Goal: Contribute content

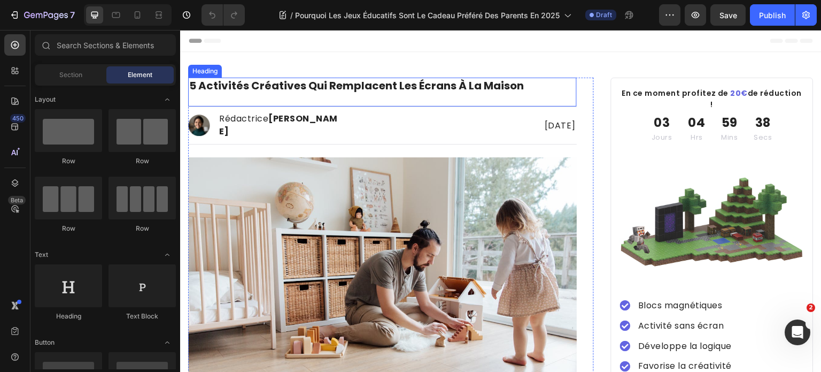
click at [375, 83] on strong "5 activités créatives qui remplacent les écrans à la maison" at bounding box center [356, 85] width 335 height 15
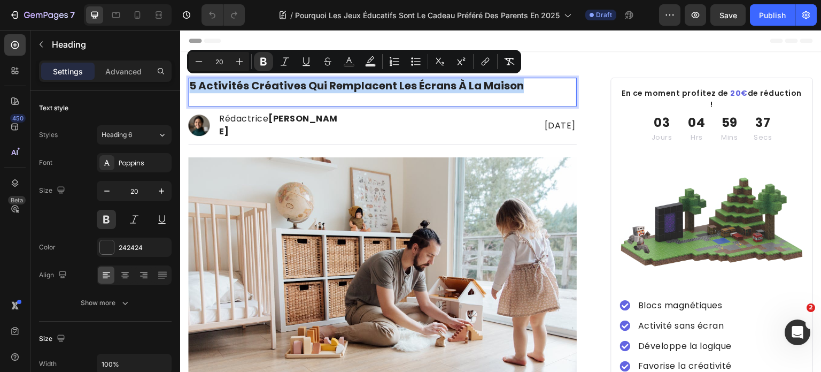
click at [377, 85] on strong "5 activités créatives qui remplacent les écrans à la maison" at bounding box center [356, 85] width 335 height 15
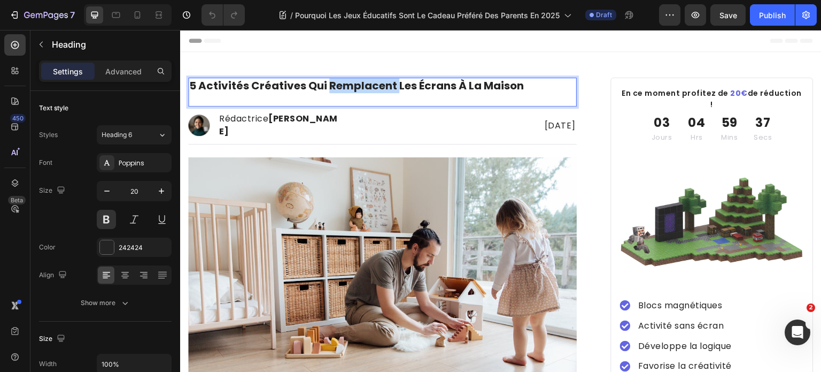
click at [377, 85] on strong "5 activités créatives qui remplacent les écrans à la maison" at bounding box center [356, 85] width 335 height 15
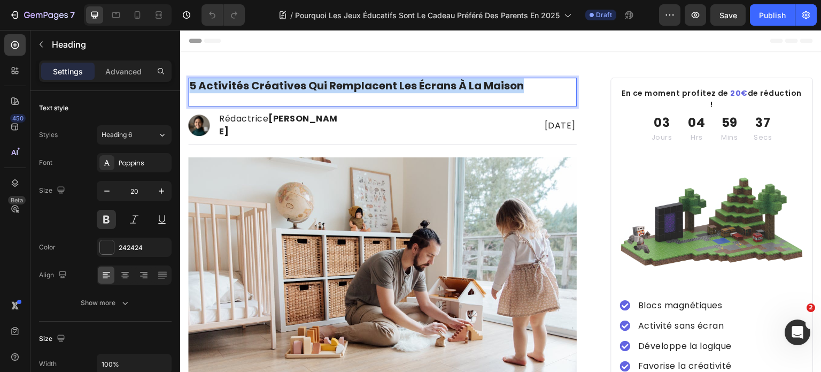
click at [377, 85] on strong "5 activités créatives qui remplacent les écrans à la maison" at bounding box center [356, 85] width 335 height 15
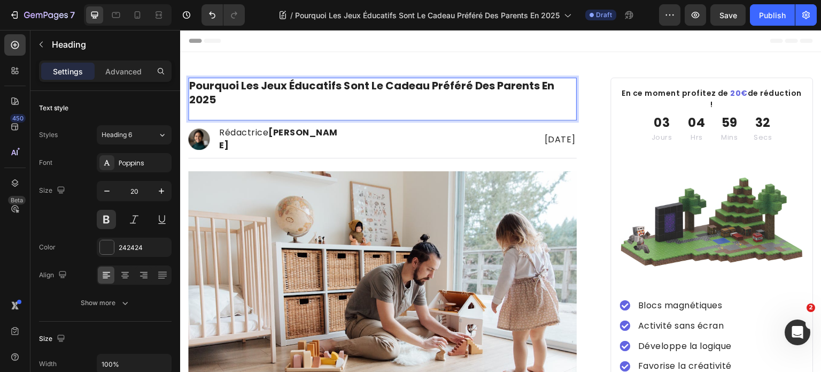
click at [524, 106] on h1 "Pourquoi Les Jeux Éducatifs Sont Le Cadeau Préféré Des Parents En 2025" at bounding box center [382, 93] width 389 height 30
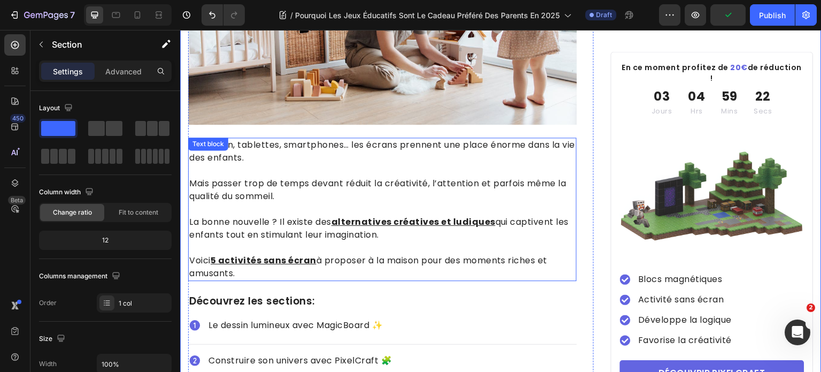
scroll to position [267, 0]
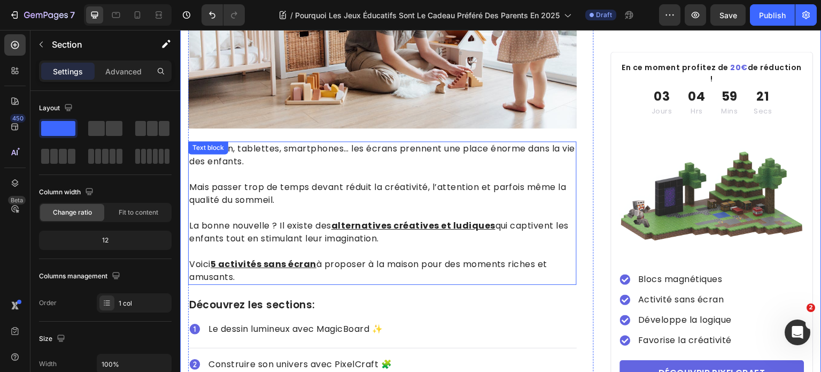
click at [249, 274] on p "Voici 5 activités sans écran à proposer à la maison pour des moments riches et …" at bounding box center [382, 264] width 387 height 39
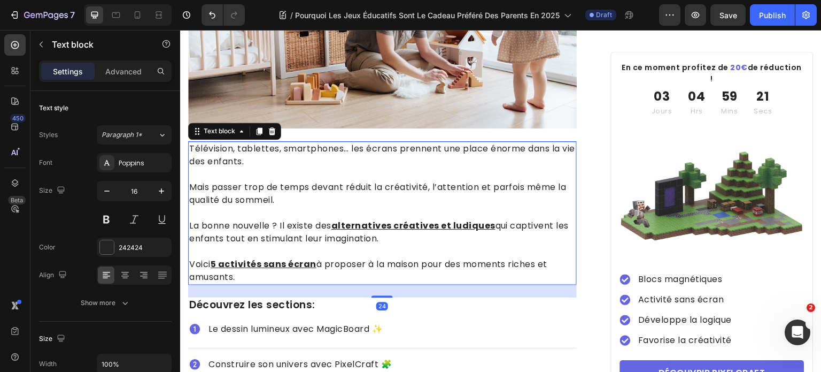
click at [249, 274] on p "Voici 5 activités sans écran à proposer à la maison pour des moments riches et …" at bounding box center [382, 264] width 387 height 39
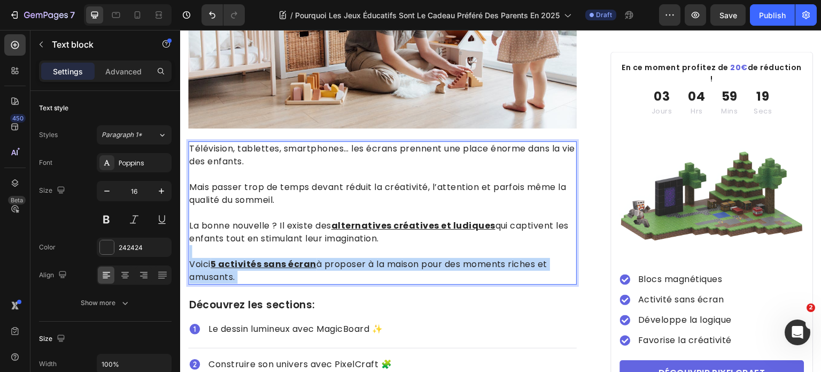
drag, startPoint x: 247, startPoint y: 273, endPoint x: 194, endPoint y: 143, distance: 140.1
click at [195, 141] on div "Télévision, tablettes, smartphones… les écrans prennent une place énorme dans l…" at bounding box center [382, 212] width 389 height 143
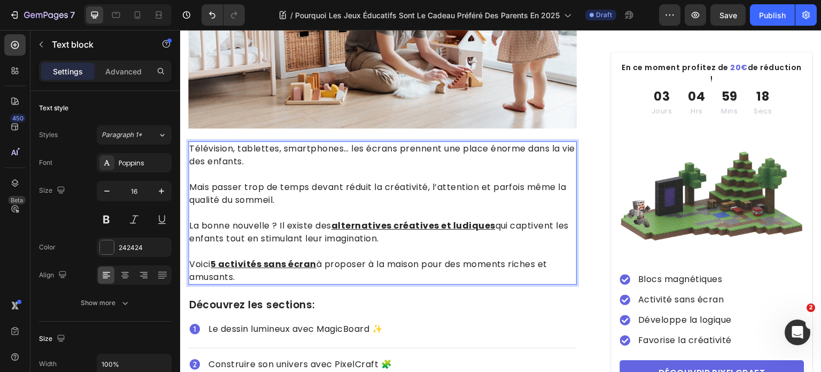
click at [193, 143] on p "Télévision, tablettes, smartphones… les écrans prennent une place énorme dans l…" at bounding box center [382, 155] width 387 height 26
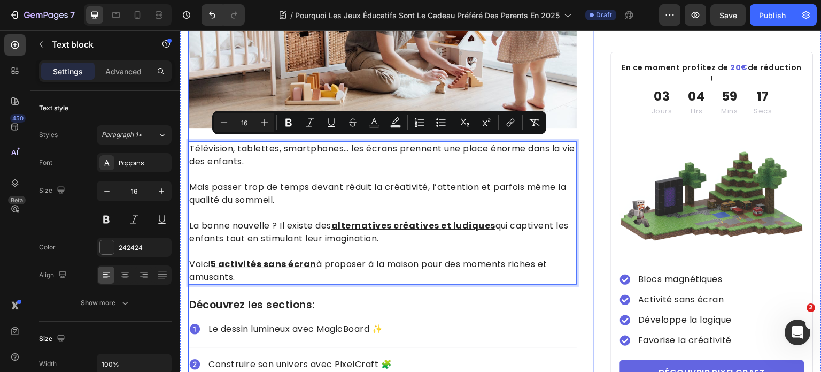
drag, startPoint x: 190, startPoint y: 143, endPoint x: 278, endPoint y: 282, distance: 164.6
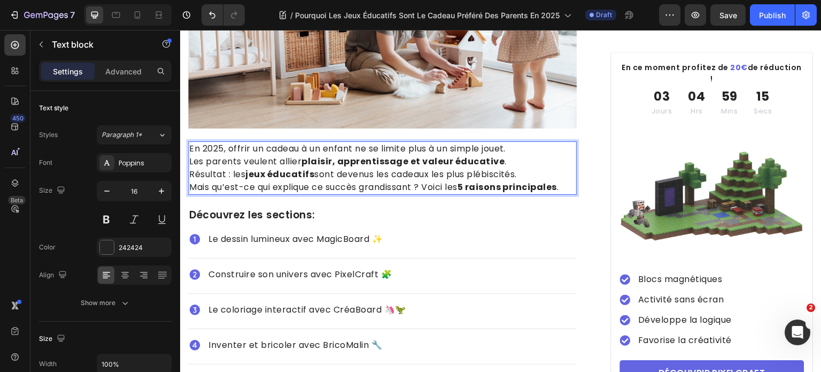
click at [530, 142] on p "En 2025, offrir un cadeau à un enfant ne se limite plus à un simple jouet. Les …" at bounding box center [382, 161] width 387 height 39
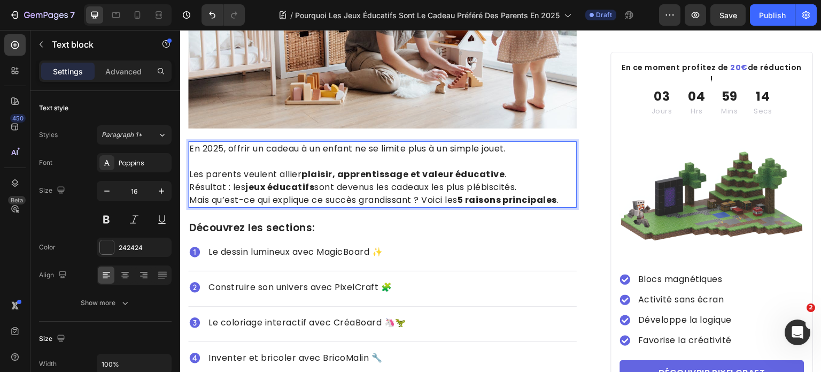
click at [518, 170] on p "⁠⁠⁠⁠⁠⁠⁠ Les parents veulent allier plaisir, apprentissage et valeur éducative .…" at bounding box center [382, 174] width 387 height 39
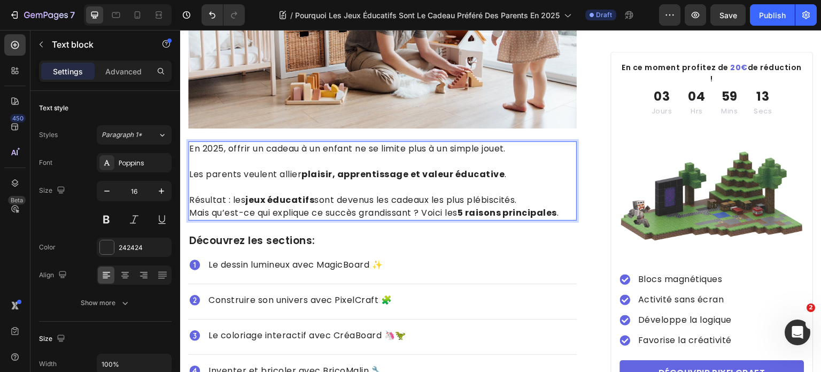
click at [532, 197] on p "⁠⁠⁠⁠⁠⁠⁠ Résultat : les jeux éducatifs sont devenus les cadeaux les plus plébisc…" at bounding box center [382, 194] width 387 height 26
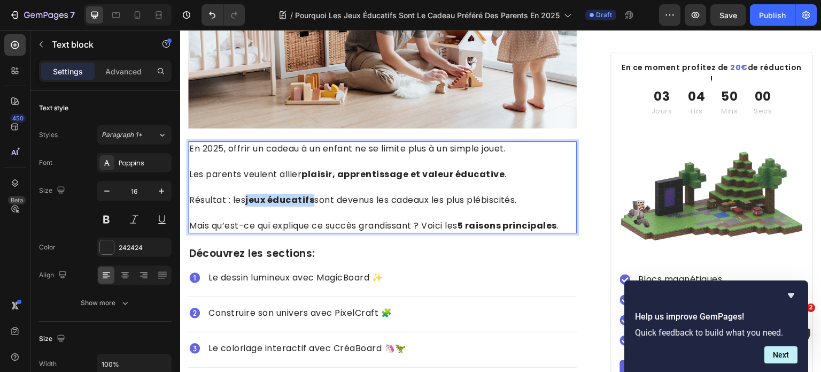
drag, startPoint x: 313, startPoint y: 196, endPoint x: 248, endPoint y: 196, distance: 64.7
click at [248, 196] on strong "jeux éducatifs" at bounding box center [279, 200] width 69 height 12
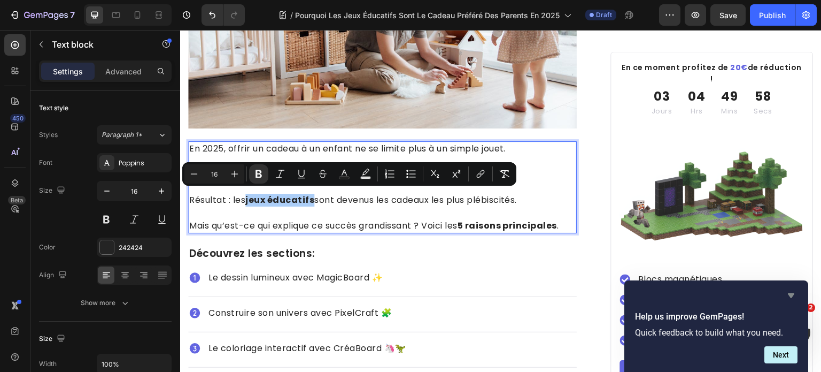
click at [787, 296] on icon "Hide survey" at bounding box center [791, 295] width 13 height 13
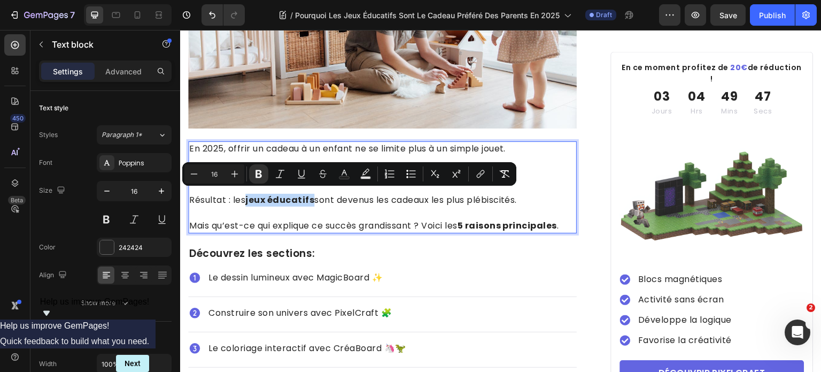
drag, startPoint x: 291, startPoint y: 194, endPoint x: 299, endPoint y: 198, distance: 9.6
click at [299, 198] on strong "jeux éducatifs" at bounding box center [279, 200] width 69 height 12
click at [483, 176] on icon "Editor contextual toolbar" at bounding box center [480, 173] width 11 height 11
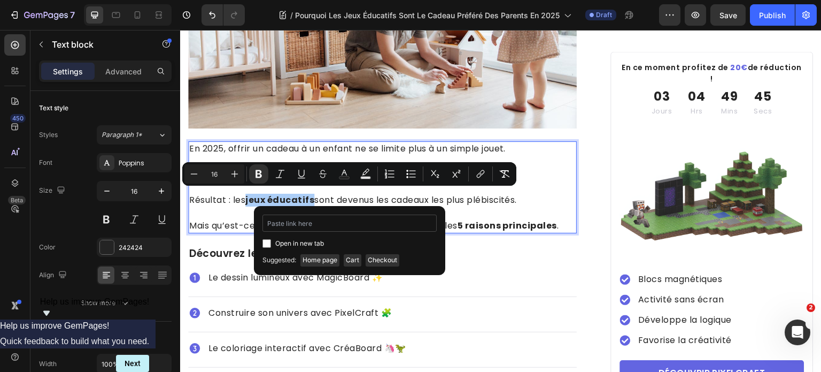
type input "[URL][DOMAIN_NAME]"
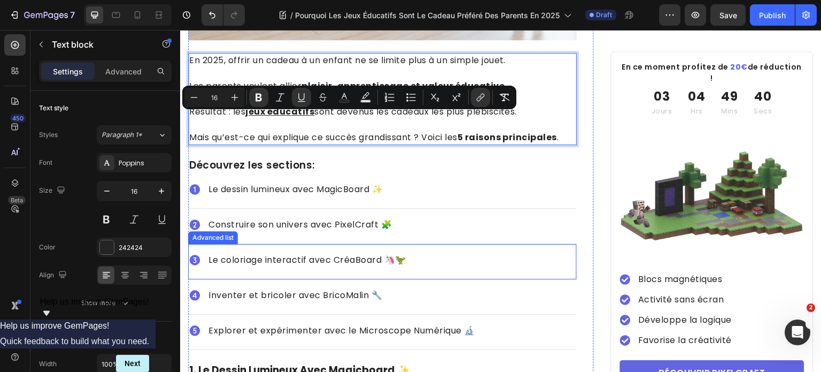
scroll to position [428, 0]
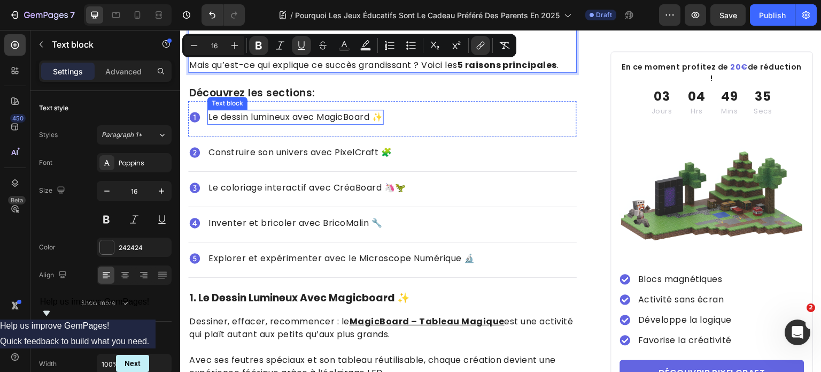
click at [247, 113] on p "Le dessin lumineux avec MagicBoard ✨" at bounding box center [296, 117] width 174 height 13
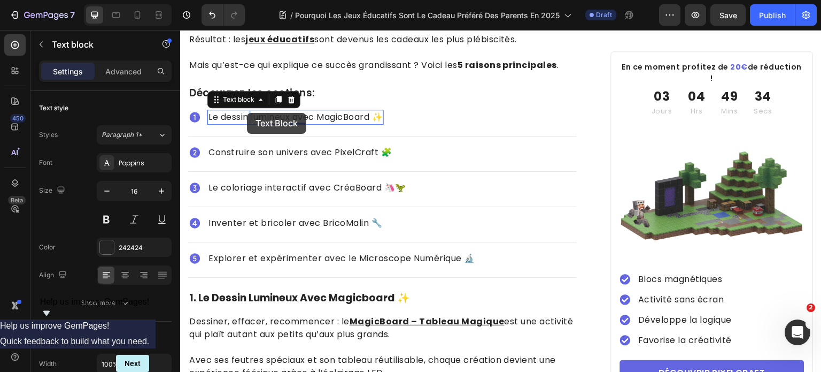
click at [247, 113] on p "Le dessin lumineux avec MagicBoard ✨" at bounding box center [296, 117] width 174 height 13
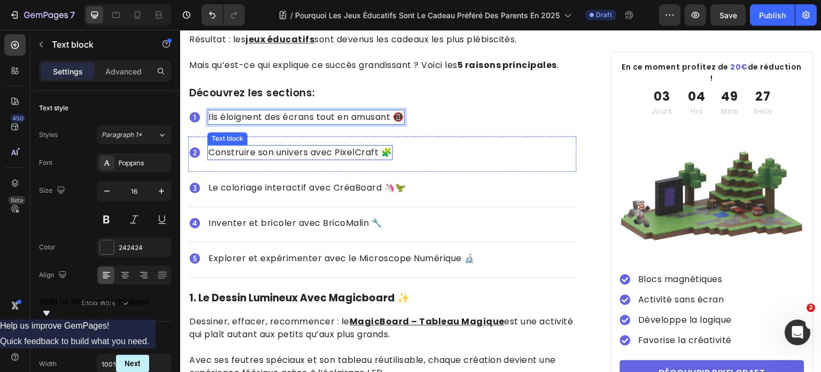
click at [344, 149] on p "Construire son univers avec PixelCraft 🧩" at bounding box center [300, 152] width 183 height 13
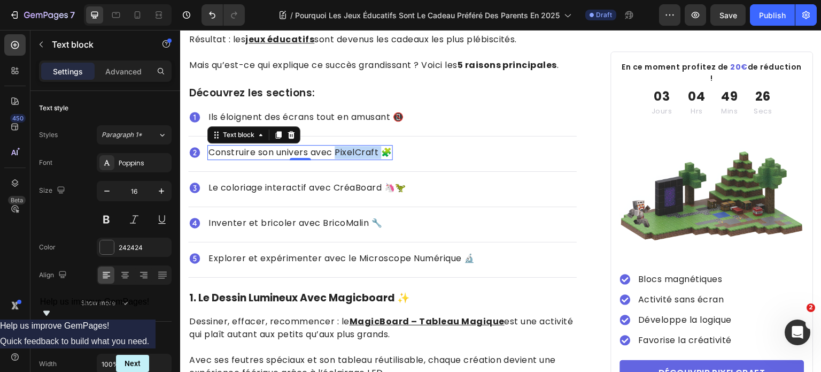
click at [344, 149] on p "Construire son univers avec PixelCraft 🧩" at bounding box center [300, 152] width 183 height 13
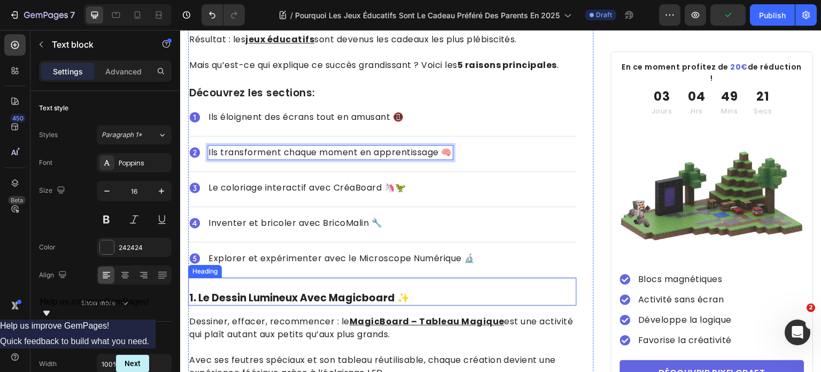
click at [357, 294] on h2 "1. le dessin lumineux avec magicboard ✨" at bounding box center [382, 298] width 389 height 16
click at [356, 294] on h2 "1. le dessin lumineux avec magicboard ✨" at bounding box center [382, 298] width 389 height 16
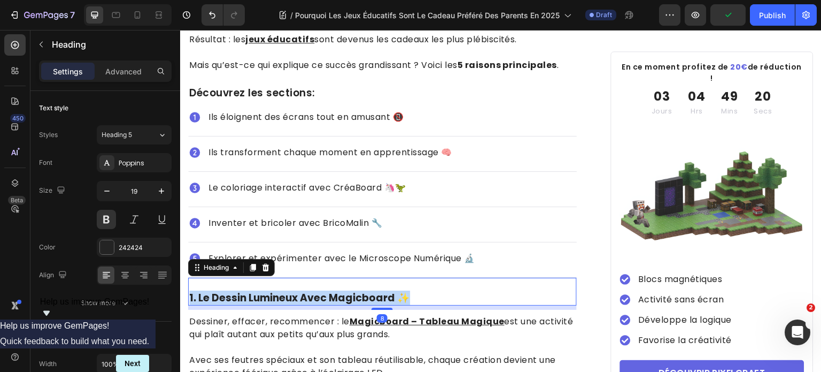
click at [356, 294] on p "1. le dessin lumineux avec magicboard ✨" at bounding box center [382, 297] width 387 height 13
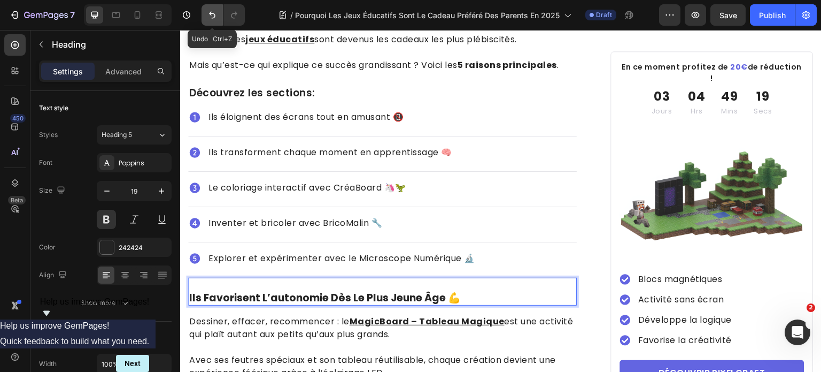
click at [210, 15] on icon "Undo/Redo" at bounding box center [212, 15] width 11 height 11
click at [211, 21] on button "Undo/Redo" at bounding box center [212, 14] width 21 height 21
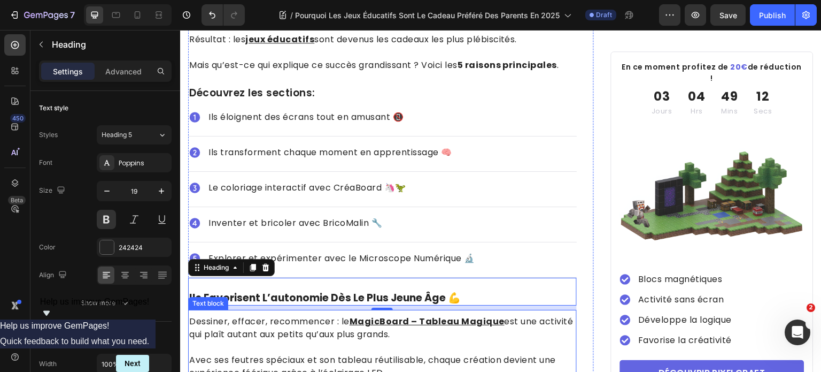
click at [542, 334] on p "Dessiner, effacer, recommencer : le MagicBoard – Tableau Magique est une activi…" at bounding box center [382, 328] width 387 height 26
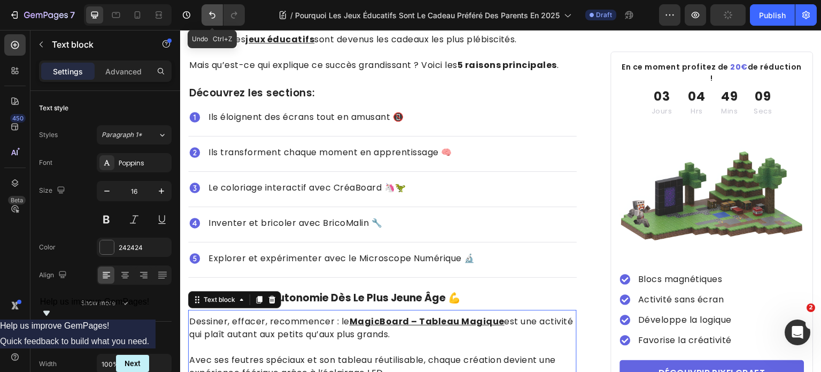
click at [209, 14] on icon "Undo/Redo" at bounding box center [212, 15] width 11 height 11
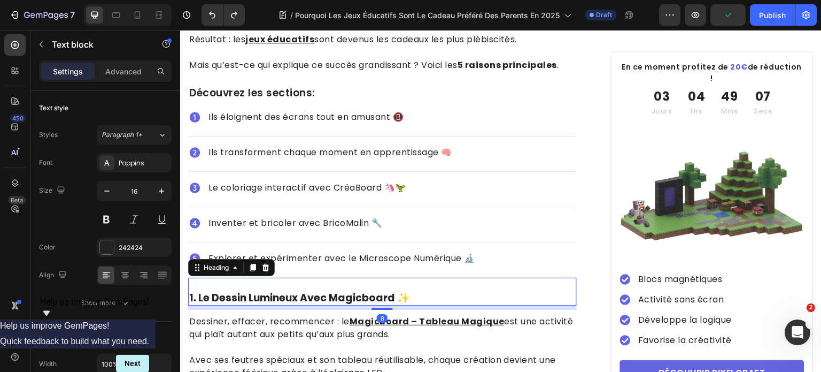
click at [441, 296] on h2 "1. le dessin lumineux avec magicboard ✨" at bounding box center [382, 298] width 389 height 16
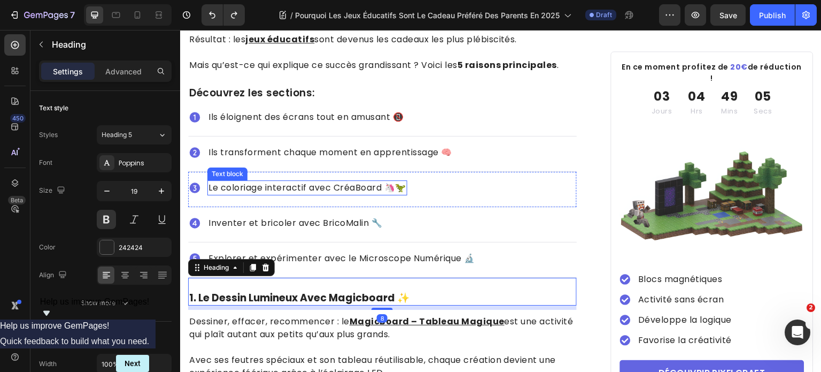
click at [288, 182] on p "Le coloriage interactif avec CréaBoard 🦄🦖" at bounding box center [308, 187] width 198 height 13
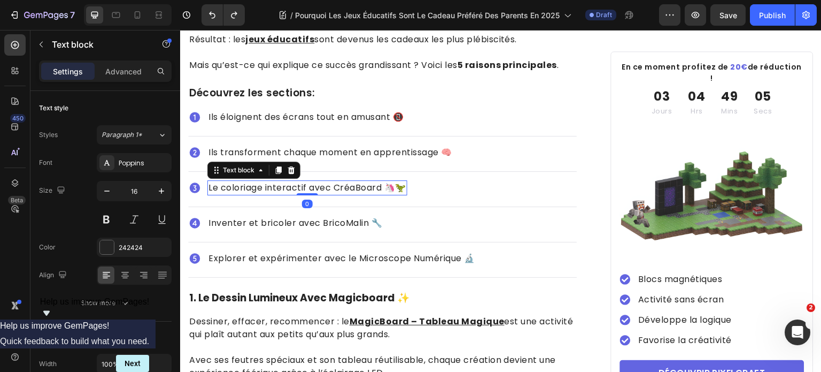
click at [288, 182] on p "Le coloriage interactif avec CréaBoard 🦄🦖" at bounding box center [308, 187] width 198 height 13
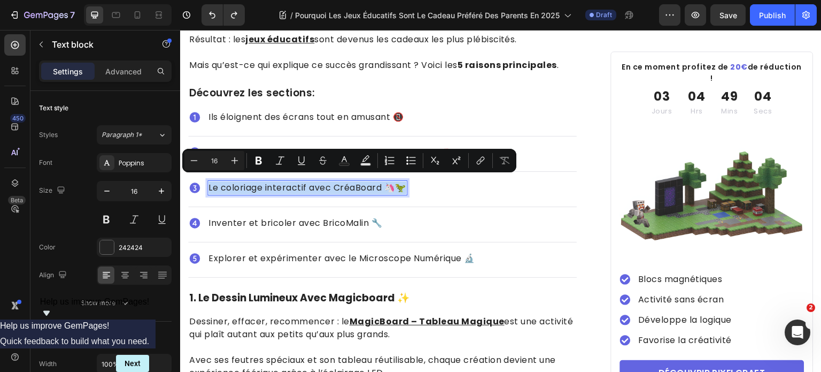
click at [288, 182] on p "Le coloriage interactif avec CréaBoard 🦄🦖" at bounding box center [308, 187] width 198 height 13
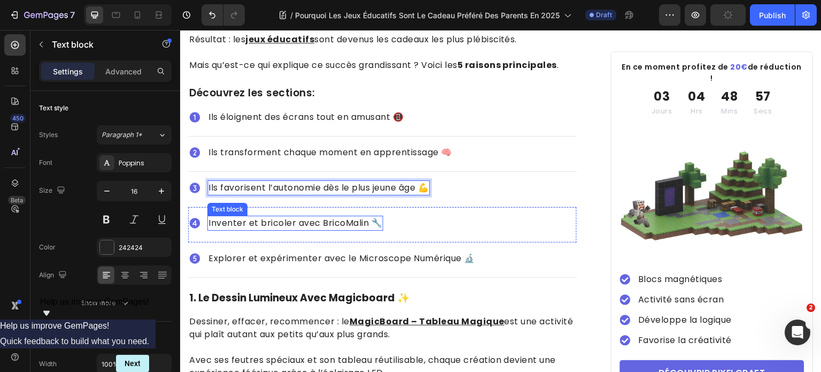
click at [312, 219] on p "Inventer et bricoler avec BricoMalin 🔧" at bounding box center [296, 223] width 174 height 13
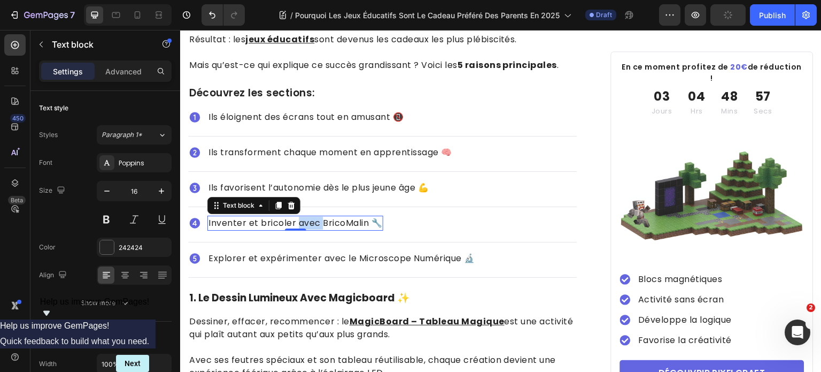
click at [312, 219] on p "Inventer et bricoler avec BricoMalin 🔧" at bounding box center [296, 223] width 174 height 13
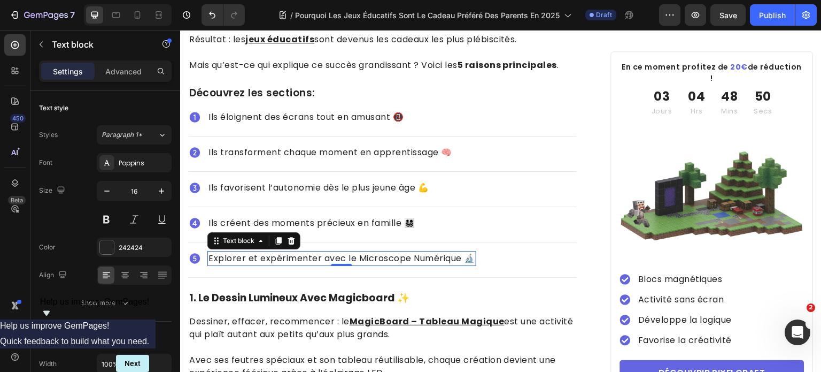
click at [364, 252] on p "Explorer et expérimenter avec le Microscope Numérique 🔬" at bounding box center [342, 258] width 267 height 13
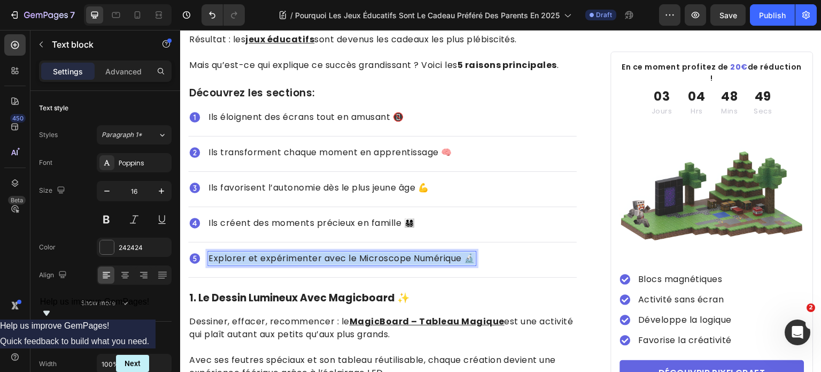
click at [364, 252] on p "Explorer et expérimenter avec le Microscope Numérique 🔬" at bounding box center [342, 258] width 267 height 13
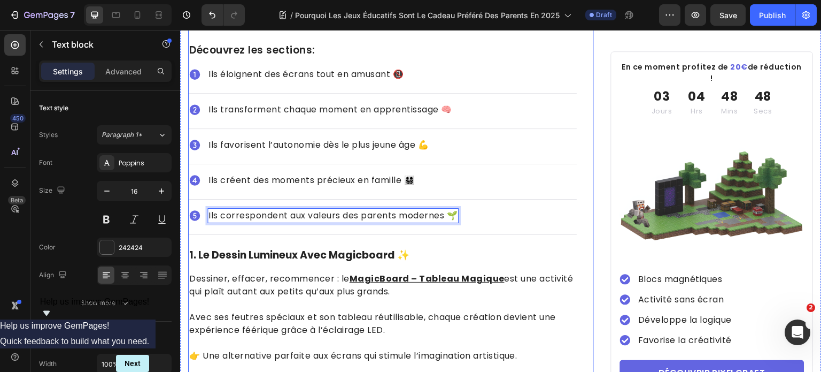
scroll to position [535, 0]
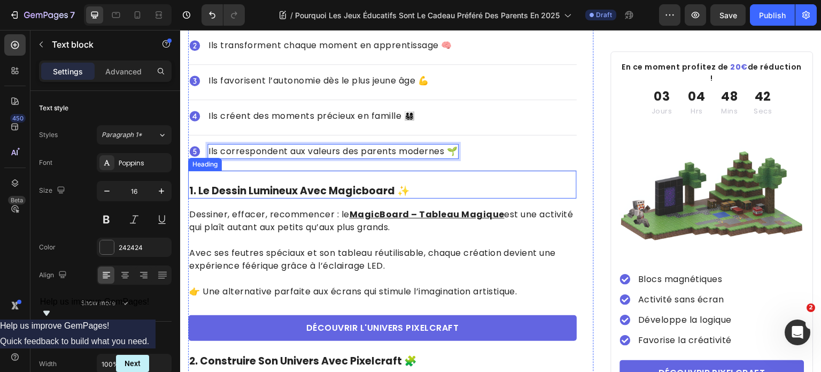
click at [335, 183] on h2 "1. le dessin lumineux avec magicboard ✨" at bounding box center [382, 191] width 389 height 16
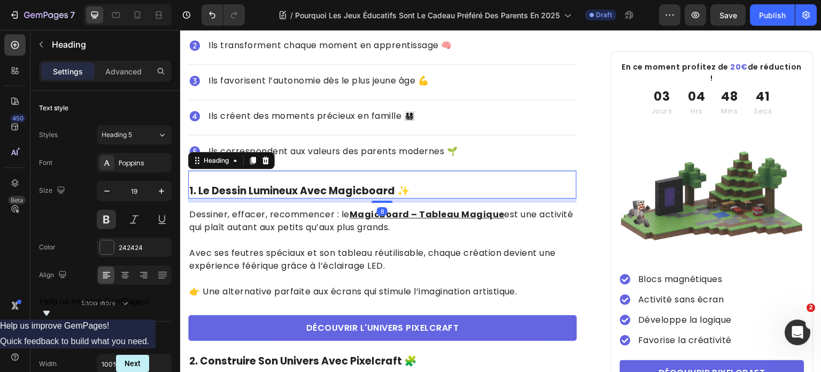
click at [335, 183] on h2 "1. le dessin lumineux avec magicboard ✨" at bounding box center [382, 191] width 389 height 16
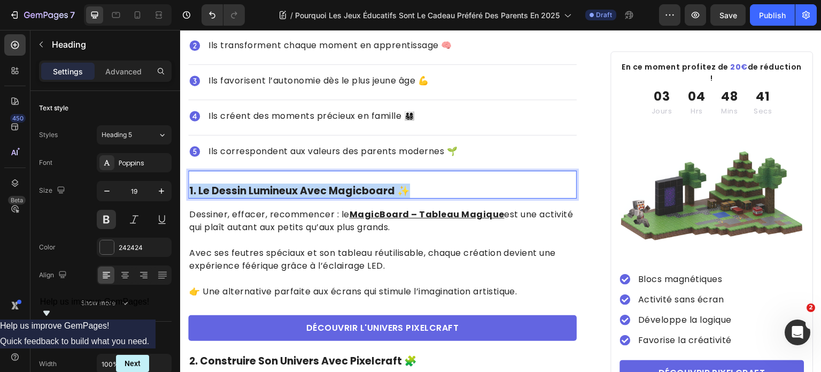
click at [335, 185] on p "1. le dessin lumineux avec magicboard ✨" at bounding box center [382, 191] width 387 height 13
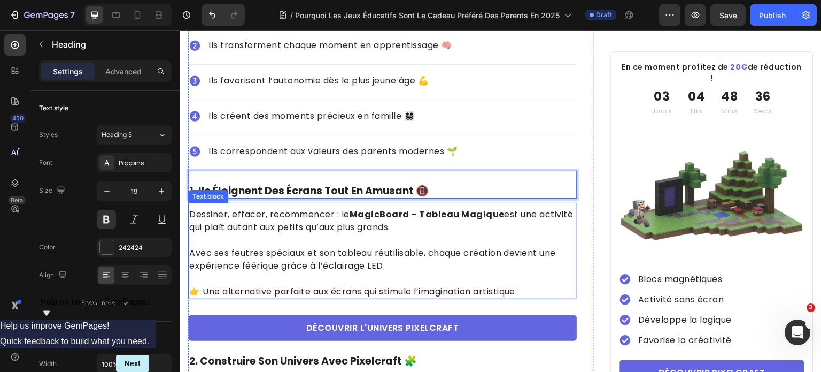
click at [465, 272] on p at bounding box center [382, 278] width 387 height 13
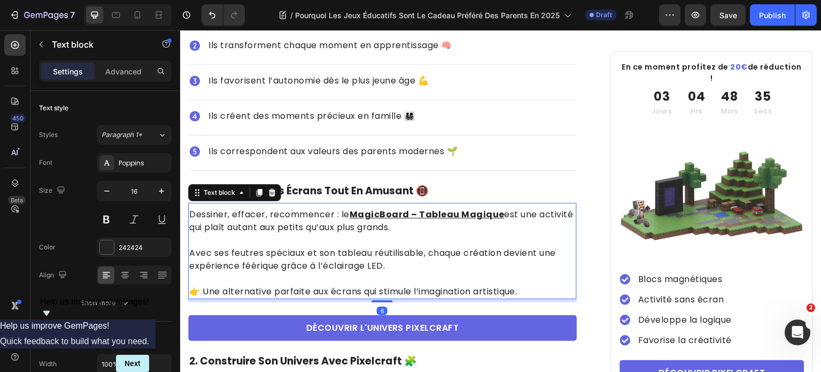
click at [530, 288] on p "👉 Une alternative parfaite aux écrans qui stimule l’imagination artistique." at bounding box center [382, 291] width 387 height 13
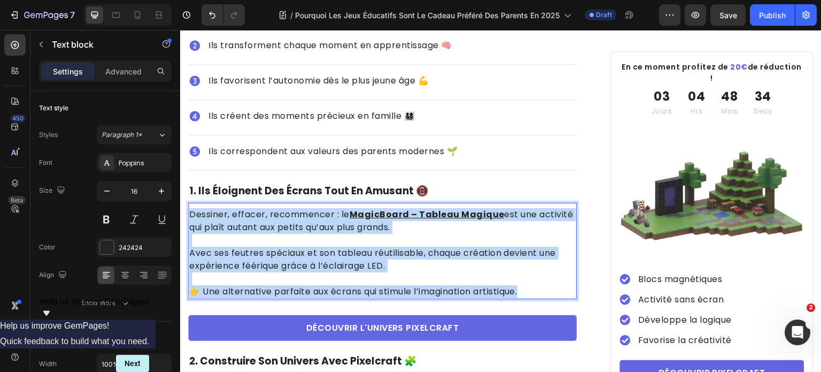
drag, startPoint x: 534, startPoint y: 288, endPoint x: 316, endPoint y: 219, distance: 228.8
click at [180, 190] on html "Header Pourquoi Les Jeux Éducatifs Sont Le Cadeau Préféré Des Parents En 2025 H…" at bounding box center [501, 377] width 642 height 1764
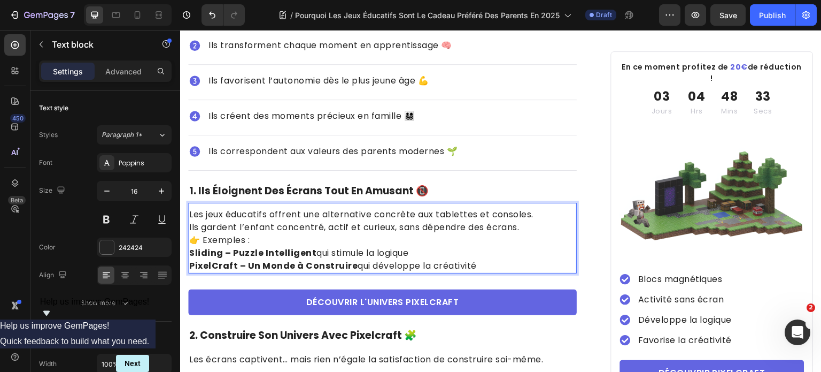
click at [543, 208] on p "Les jeux éducatifs offrent une alternative concrète aux tablettes et consoles. …" at bounding box center [382, 221] width 387 height 26
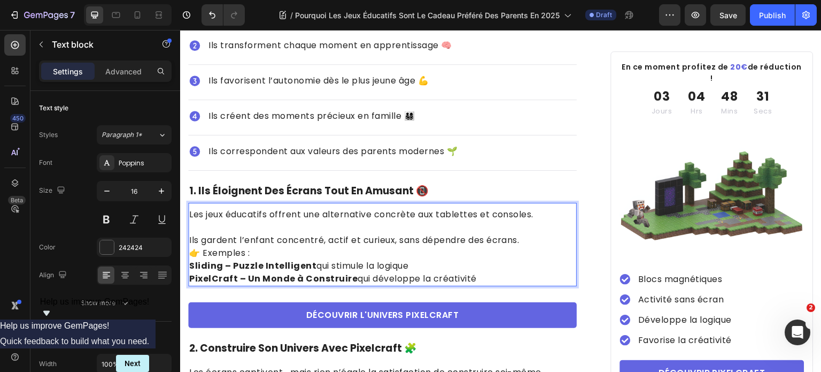
click at [523, 233] on p "⁠⁠⁠⁠⁠⁠⁠ Ils gardent l’enfant concentré, actif et curieux, sans dépendre des écr…" at bounding box center [382, 234] width 387 height 26
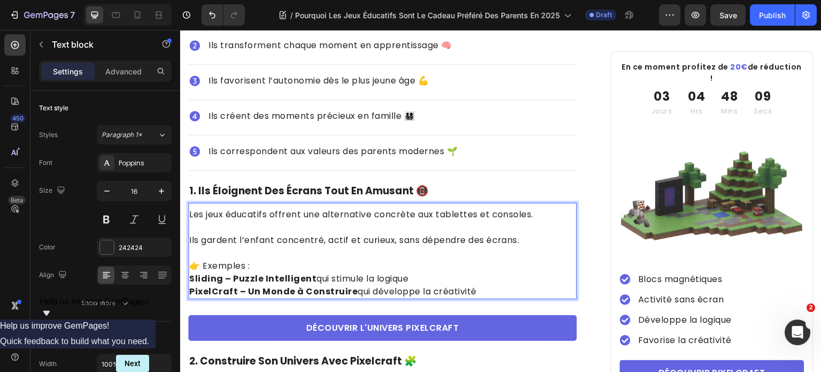
scroll to position [588, 0]
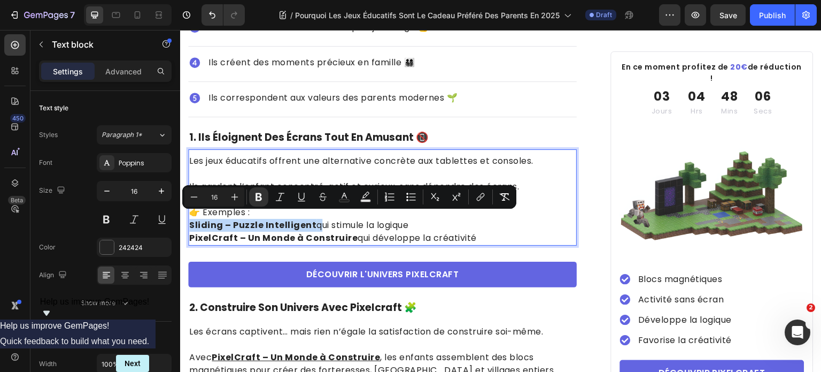
drag, startPoint x: 312, startPoint y: 217, endPoint x: 190, endPoint y: 219, distance: 122.0
click at [190, 219] on p "Sliding – Puzzle Intelligent qui stimule la logique" at bounding box center [382, 225] width 387 height 13
click at [482, 196] on icon "Editor contextual toolbar" at bounding box center [480, 196] width 11 height 11
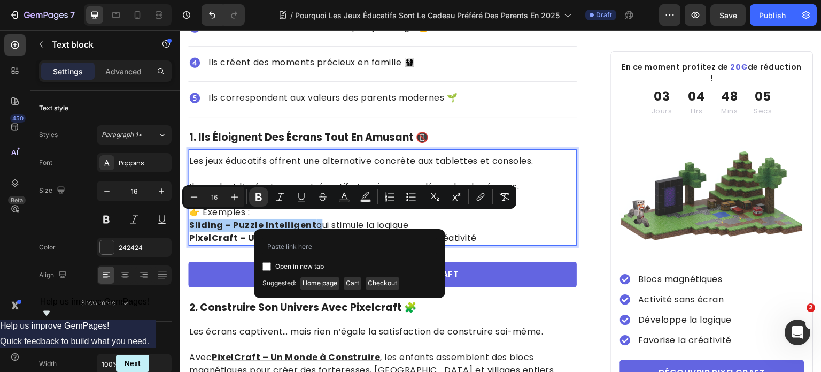
type input "[URL][DOMAIN_NAME]"
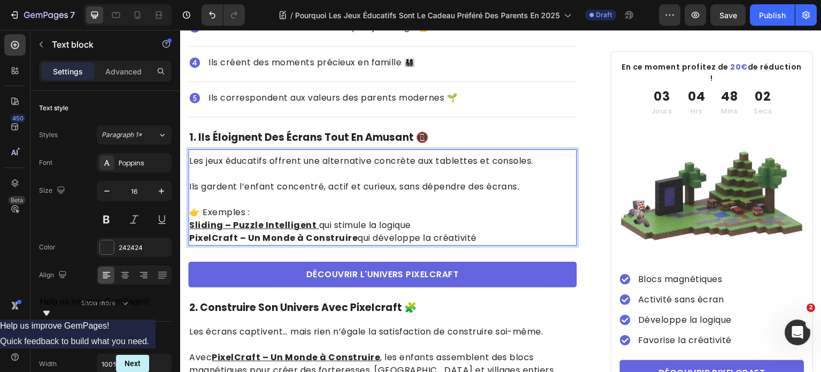
click at [351, 232] on p "PixelCraft – Un Monde à Construire qui développe la créativité" at bounding box center [382, 238] width 387 height 13
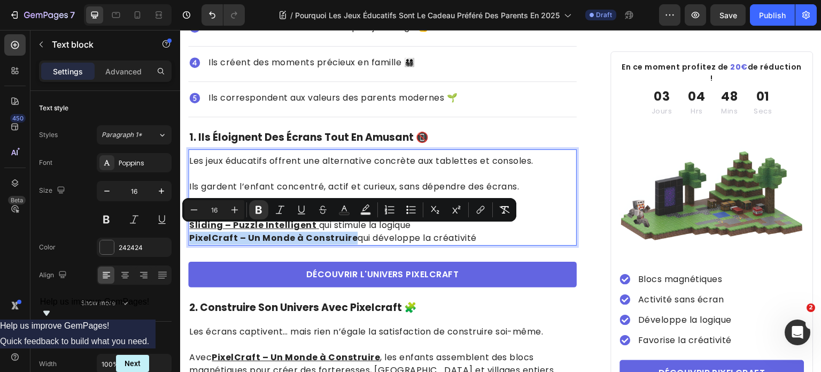
drag, startPoint x: 351, startPoint y: 233, endPoint x: 188, endPoint y: 237, distance: 163.2
click at [188, 237] on div "Les jeux éducatifs offrent une alternative concrète aux tablettes et consoles. …" at bounding box center [382, 199] width 389 height 92
click at [479, 210] on icon "Editor contextual toolbar" at bounding box center [480, 209] width 11 height 11
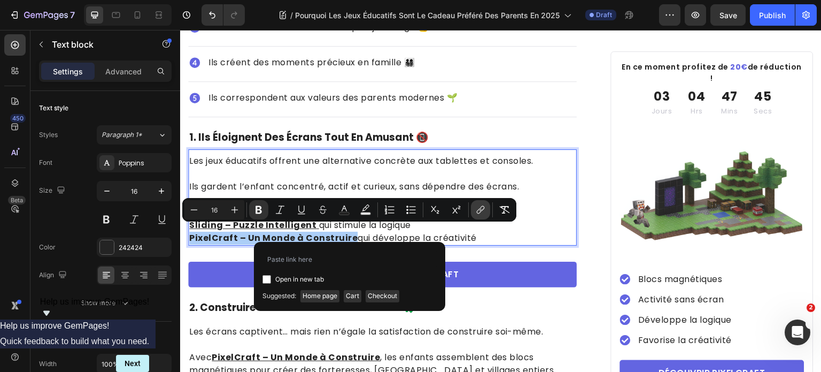
type input "[URL][DOMAIN_NAME]"
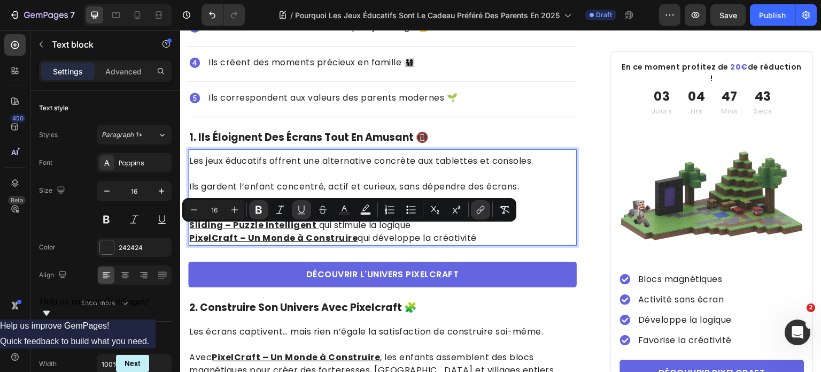
click at [455, 159] on p "Les jeux éducatifs offrent une alternative concrète aux tablettes et consoles." at bounding box center [382, 161] width 387 height 13
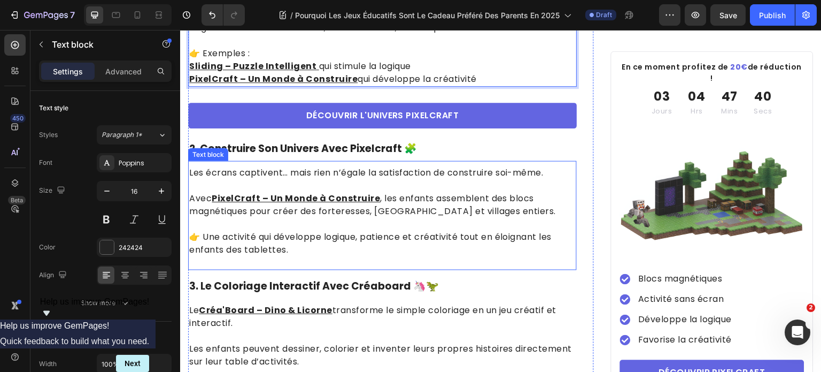
scroll to position [749, 0]
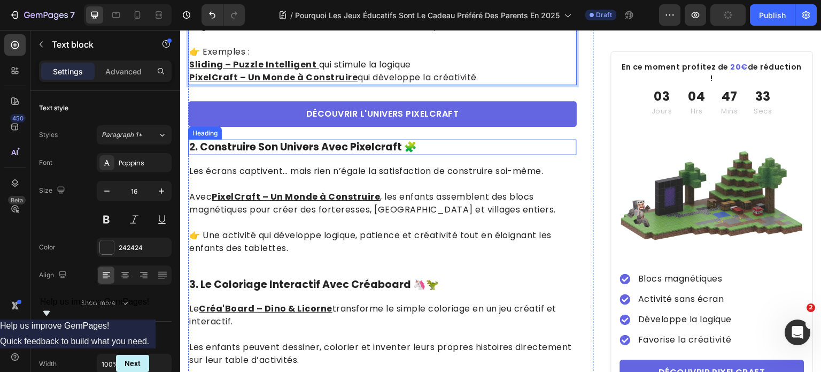
click at [336, 140] on h2 "2. construire son univers avec pixelcraft 🧩" at bounding box center [382, 148] width 389 height 16
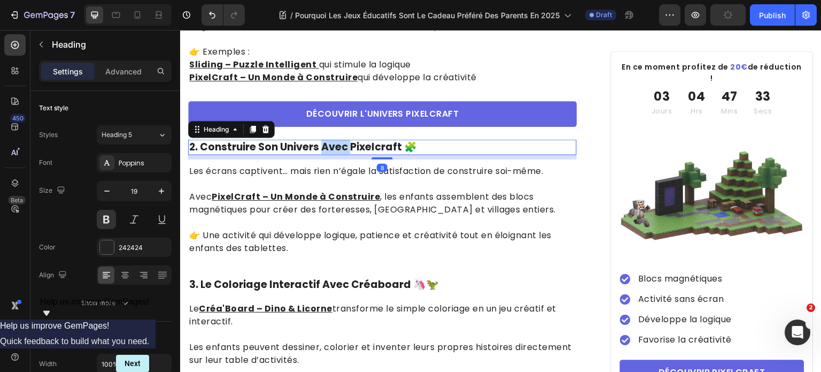
click at [336, 140] on h2 "2. construire son univers avec pixelcraft 🧩" at bounding box center [382, 148] width 389 height 16
click at [337, 141] on p "2. construire son univers avec pixelcraft 🧩" at bounding box center [382, 147] width 387 height 13
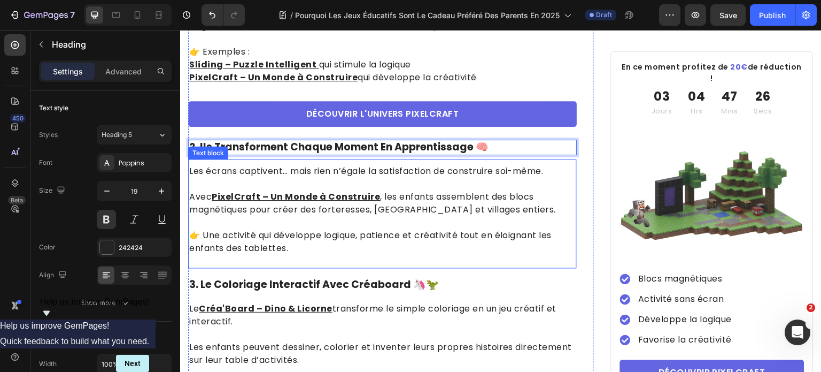
click at [347, 237] on p "👉 Une activité qui développe logique, patience et créativité tout en éloignant …" at bounding box center [382, 242] width 387 height 26
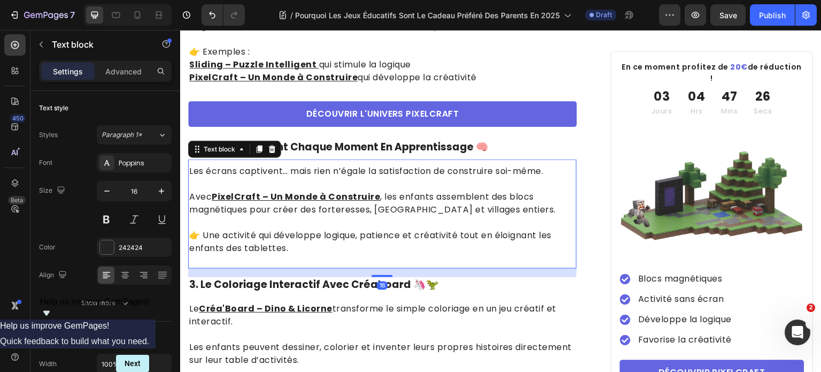
click at [324, 240] on p "👉 Une activité qui développe logique, patience et créativité tout en éloignant …" at bounding box center [382, 242] width 387 height 26
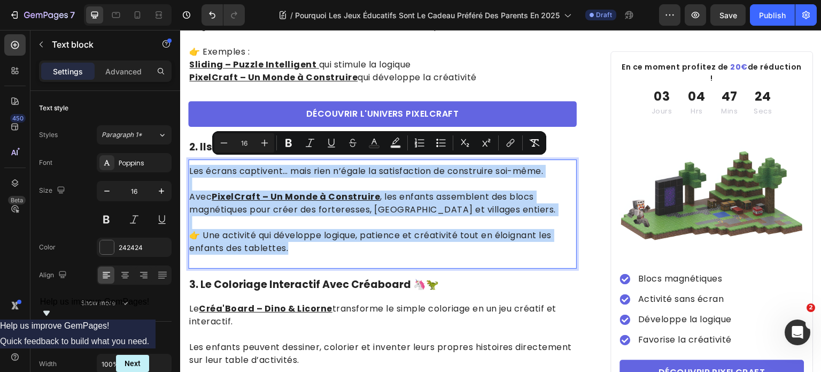
drag, startPoint x: 302, startPoint y: 245, endPoint x: 175, endPoint y: 170, distance: 147.9
click at [180, 170] on html "Header Pourquoi Les Jeux Éducatifs Sont Le Cadeau Préféré Des Parents En 2025 H…" at bounding box center [501, 163] width 642 height 1764
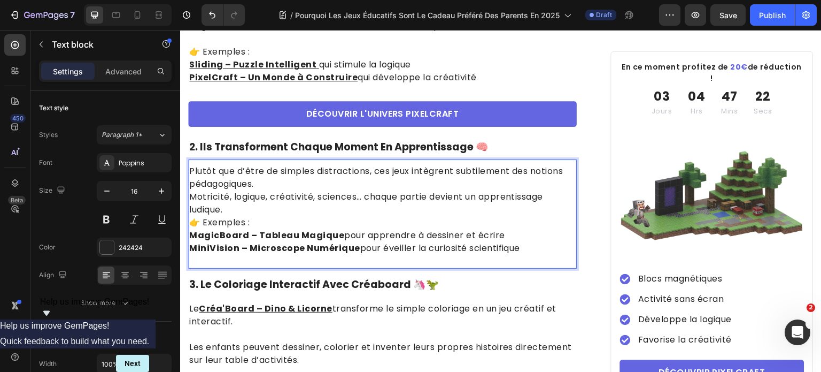
click at [391, 172] on p "Plutôt que d’être de simples distractions, ces jeux intègrent subtilement des n…" at bounding box center [382, 190] width 387 height 51
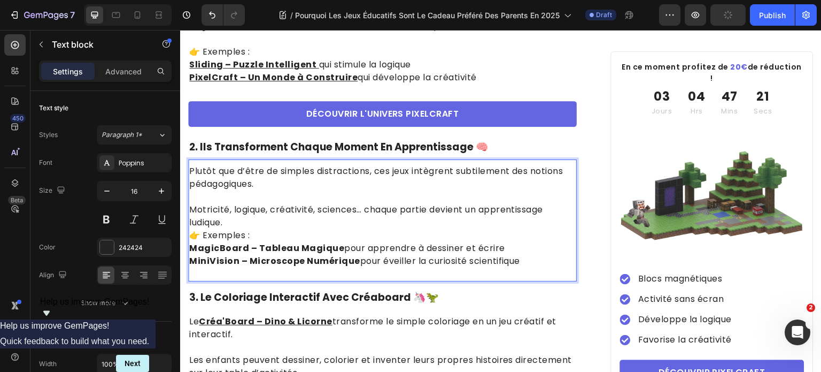
click at [405, 209] on p "⁠⁠⁠⁠⁠⁠⁠ Motricité, logique, créativité, sciences… chaque partie devient un appr…" at bounding box center [382, 209] width 387 height 39
click at [415, 214] on p "Motricité, logique, créativité, sciences… chaque partie devient un apprentissag…" at bounding box center [382, 209] width 387 height 39
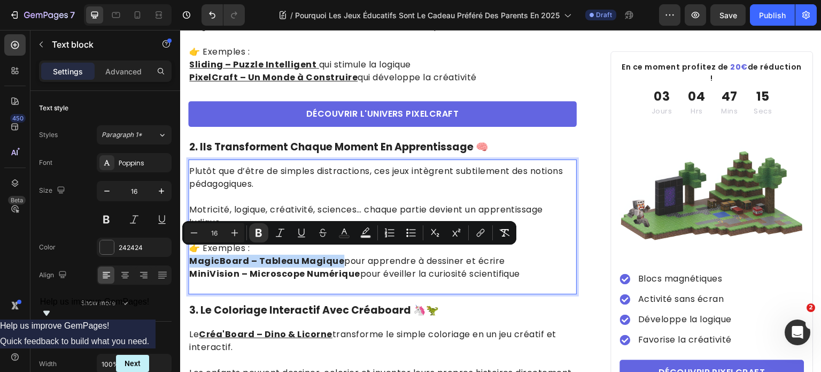
drag, startPoint x: 335, startPoint y: 255, endPoint x: 191, endPoint y: 255, distance: 143.9
click at [191, 255] on strong "MagicBoard – Tableau Magique" at bounding box center [266, 261] width 155 height 12
click at [481, 228] on icon "Editor contextual toolbar" at bounding box center [480, 232] width 11 height 11
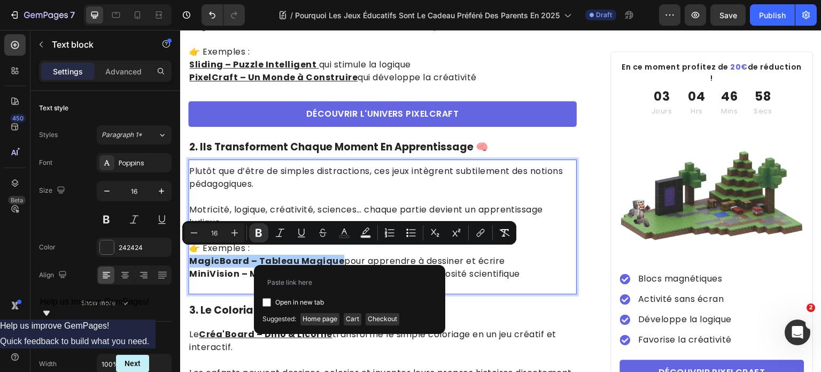
type input "[URL][DOMAIN_NAME]"
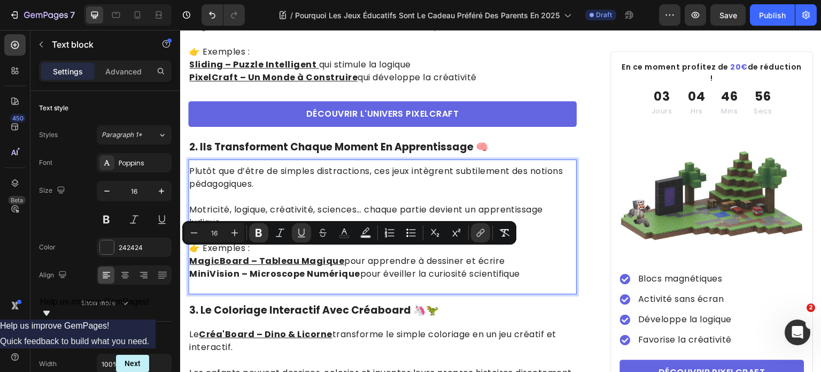
click at [356, 267] on p "MiniVision – Microscope Numérique pour éveiller la curiosité scientifique" at bounding box center [382, 273] width 387 height 13
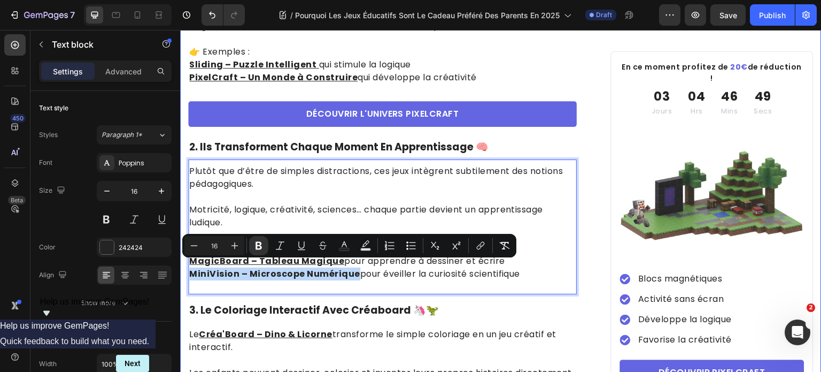
drag, startPoint x: 357, startPoint y: 271, endPoint x: 182, endPoint y: 267, distance: 174.9
click at [182, 267] on div "Pourquoi Les Jeux Éducatifs Sont Le Cadeau Préféré Des Parents En 2025 Heading …" at bounding box center [501, 114] width 642 height 1571
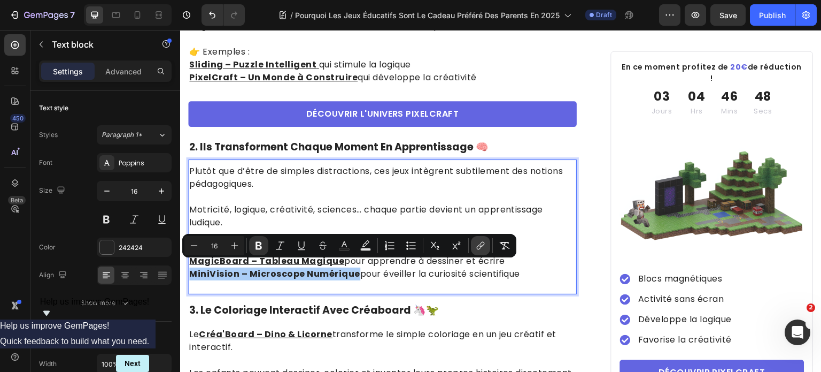
click at [477, 243] on icon "Editor contextual toolbar" at bounding box center [480, 245] width 11 height 11
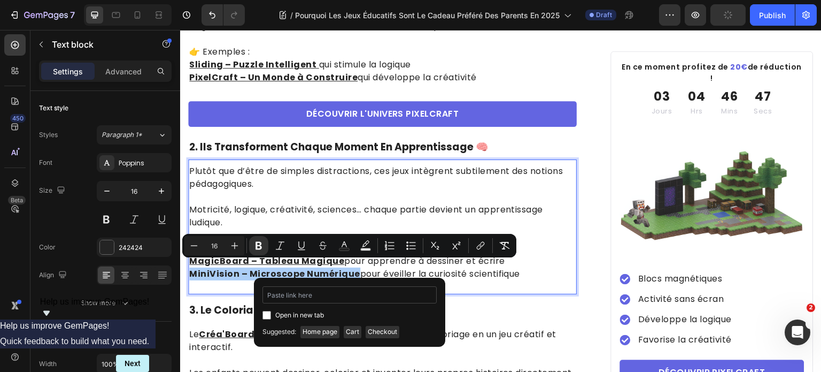
type input "[URL][DOMAIN_NAME]"
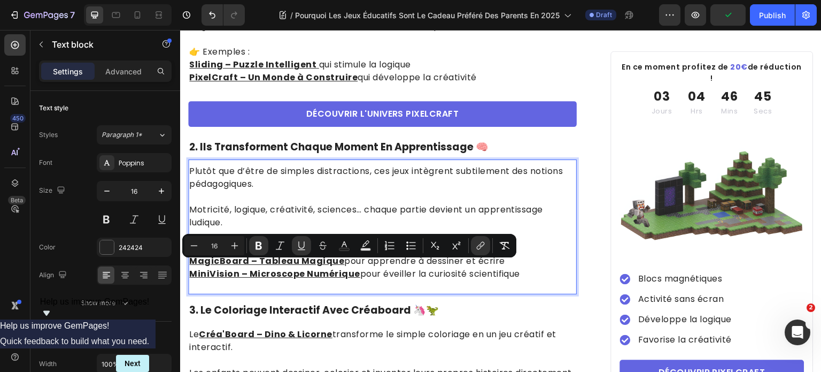
click at [490, 274] on div "Plutôt que d’être de simples distractions, ces jeux intègrent subtilement des n…" at bounding box center [382, 223] width 389 height 118
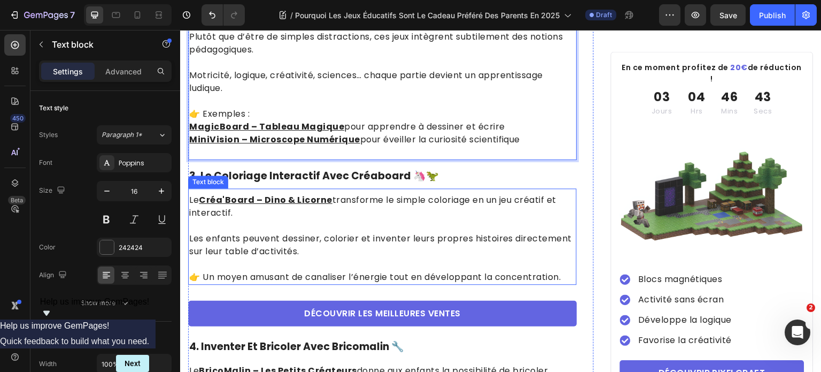
scroll to position [909, 0]
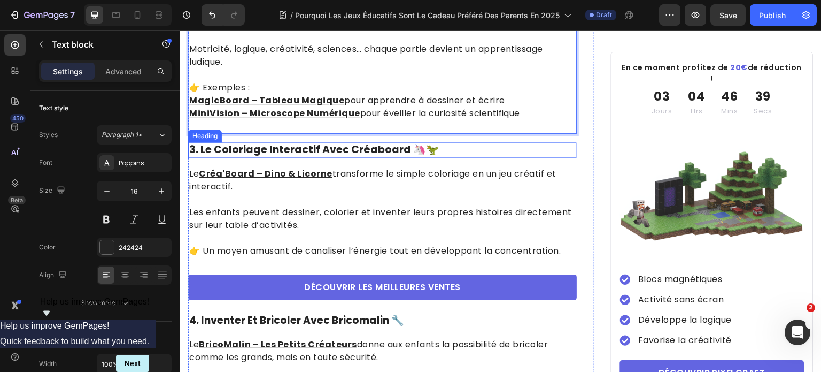
click at [272, 144] on h2 "3. le coloriage interactif avec créaboard 🦄🦖" at bounding box center [382, 150] width 389 height 16
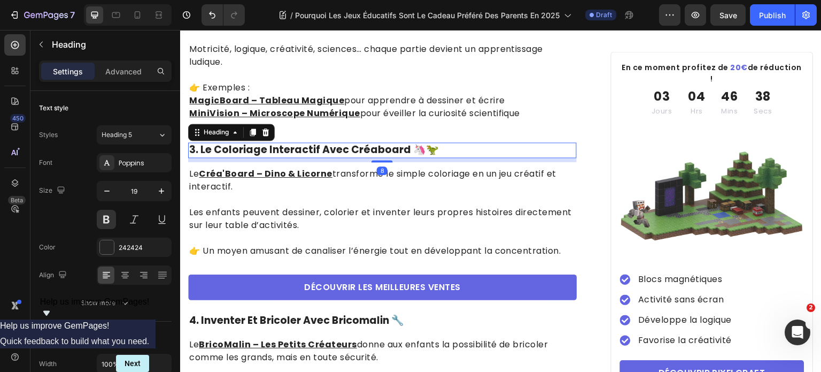
click at [272, 144] on h2 "3. le coloriage interactif avec créaboard 🦄🦖" at bounding box center [382, 150] width 389 height 16
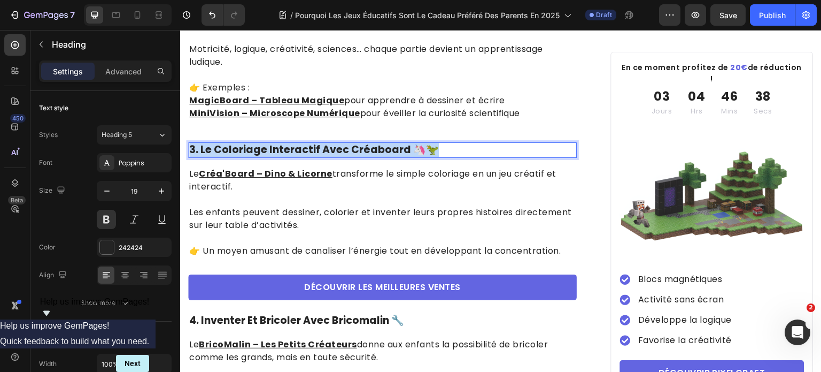
click at [272, 144] on p "3. le coloriage interactif avec créaboard 🦄🦖" at bounding box center [382, 149] width 387 height 13
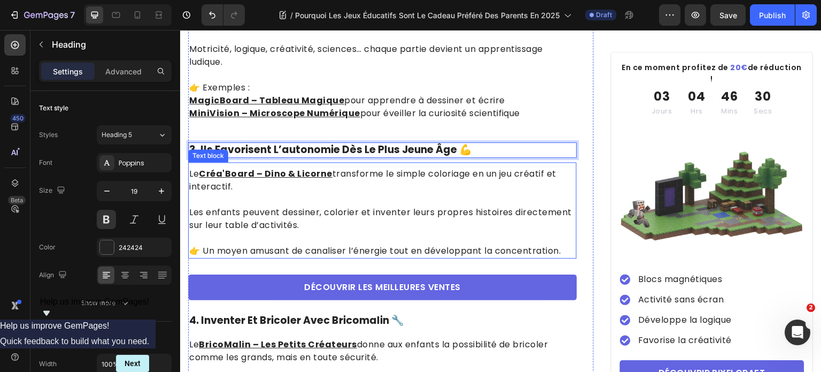
click at [305, 200] on p "Les enfants peuvent dessiner, colorier et inventer leurs propres histoires dire…" at bounding box center [382, 212] width 387 height 39
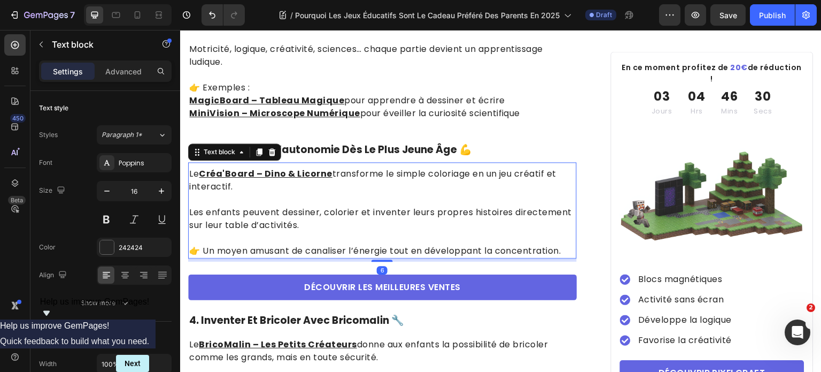
click at [305, 200] on p "Les enfants peuvent dessiner, colorier et inventer leurs propres histoires dire…" at bounding box center [382, 212] width 387 height 39
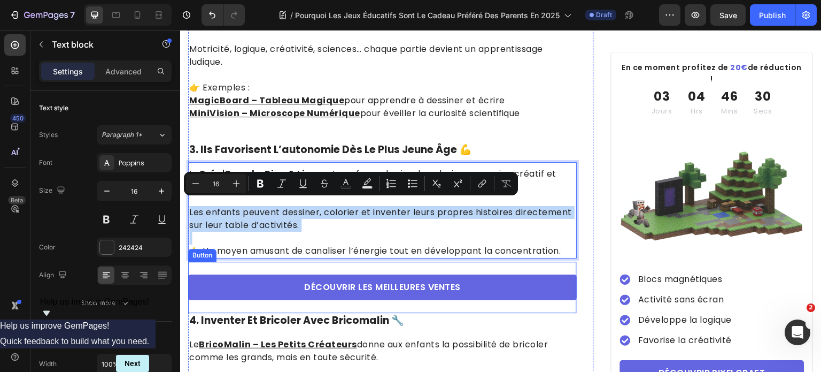
click at [520, 262] on div "Découvrir les Meilleures Ventes Button" at bounding box center [382, 287] width 389 height 51
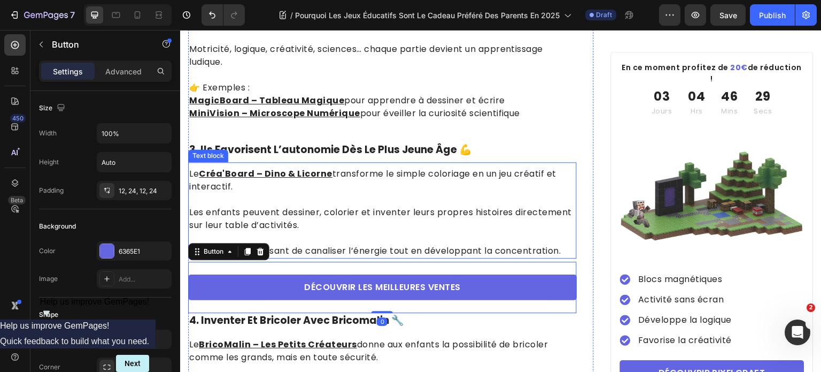
click at [551, 244] on p "👉 Un moyen amusant de canaliser l’énergie tout en développant la concentration." at bounding box center [382, 250] width 387 height 13
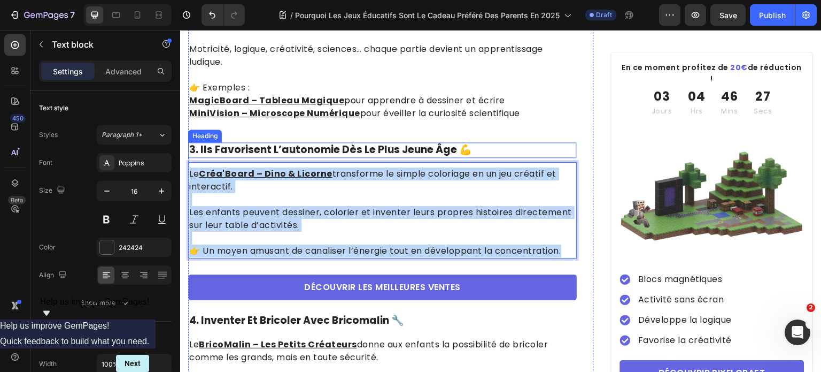
drag, startPoint x: 567, startPoint y: 244, endPoint x: 189, endPoint y: 151, distance: 389.3
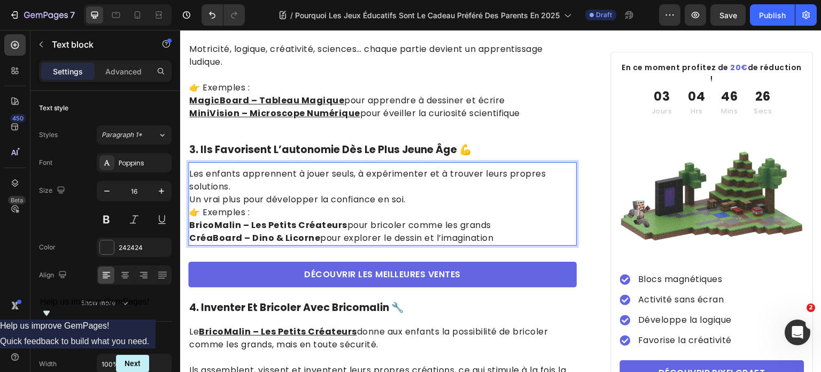
click at [519, 180] on p "Les enfants apprennent à jouer seuls, à expérimenter et à trouver leurs propres…" at bounding box center [382, 186] width 387 height 39
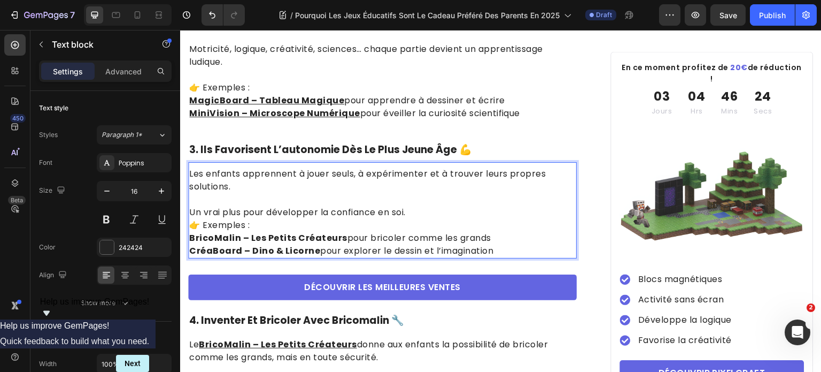
click at [446, 205] on p "⁠⁠⁠⁠⁠⁠⁠ Un vrai plus pour développer la confiance en soi." at bounding box center [382, 206] width 387 height 26
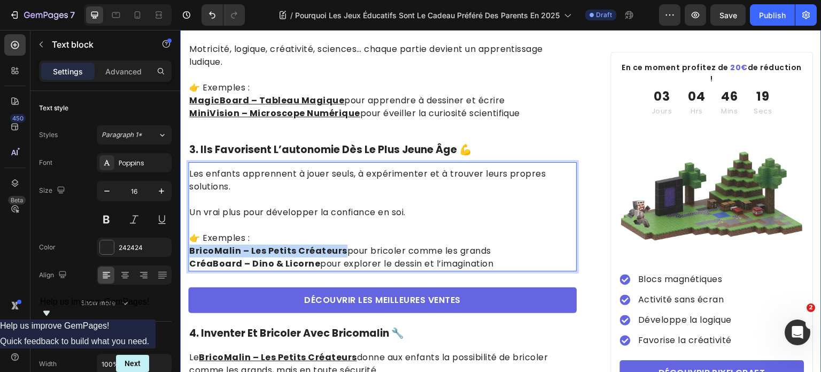
drag, startPoint x: 340, startPoint y: 244, endPoint x: 187, endPoint y: 244, distance: 153.0
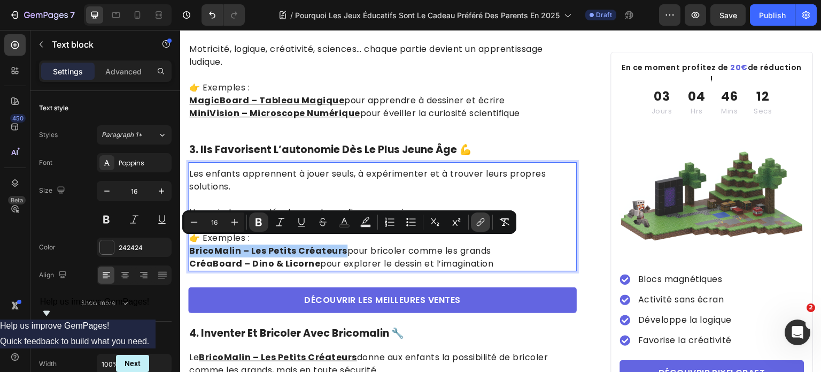
click at [483, 223] on icon "Editor contextual toolbar" at bounding box center [480, 222] width 11 height 11
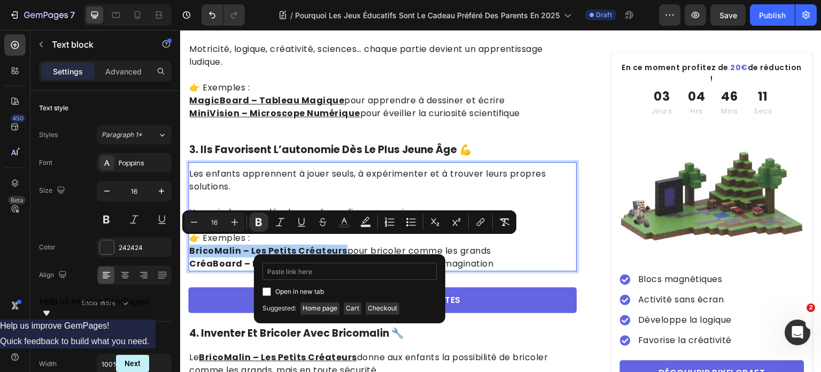
type input "[URL][DOMAIN_NAME]"
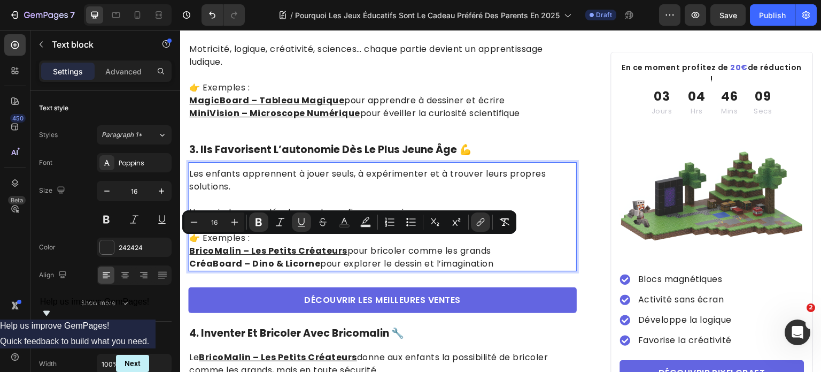
click at [313, 259] on strong "CréaBoard – Dino & Licorne" at bounding box center [254, 263] width 131 height 12
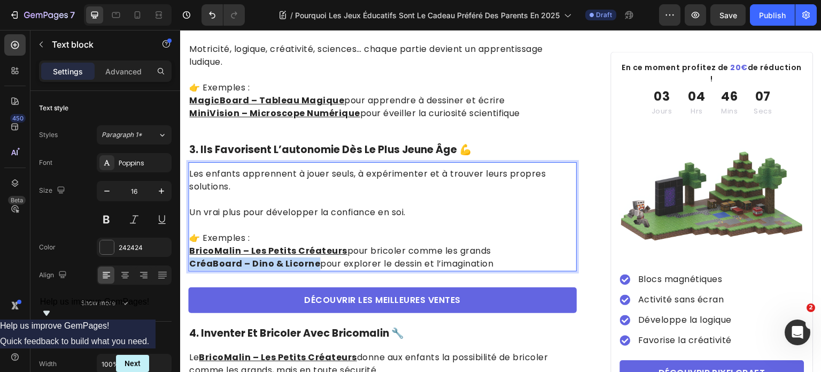
drag, startPoint x: 316, startPoint y: 258, endPoint x: 192, endPoint y: 258, distance: 123.5
click at [192, 258] on p "CréaBoard – [PERSON_NAME] & Licorne pour explorer le dessin et l’imagination" at bounding box center [382, 263] width 387 height 13
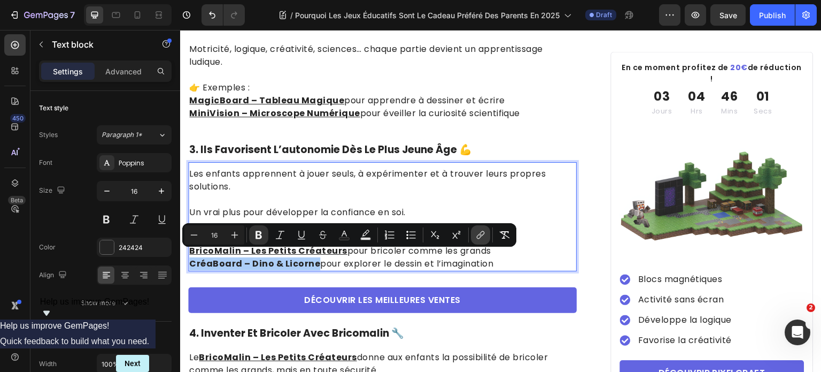
click at [481, 238] on icon "Editor contextual toolbar" at bounding box center [480, 234] width 11 height 11
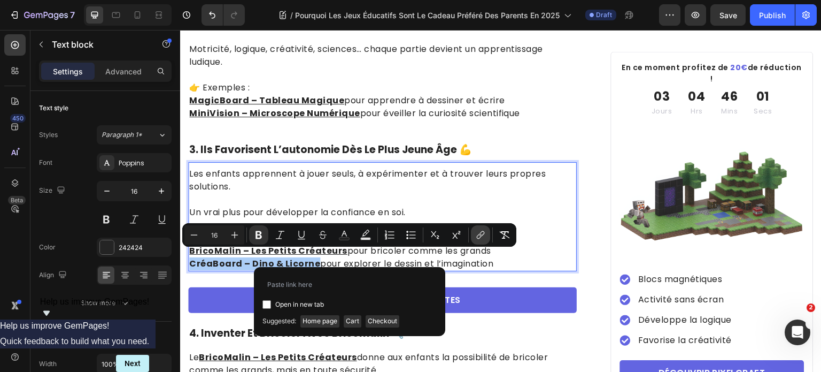
type input "[URL][DOMAIN_NAME]"
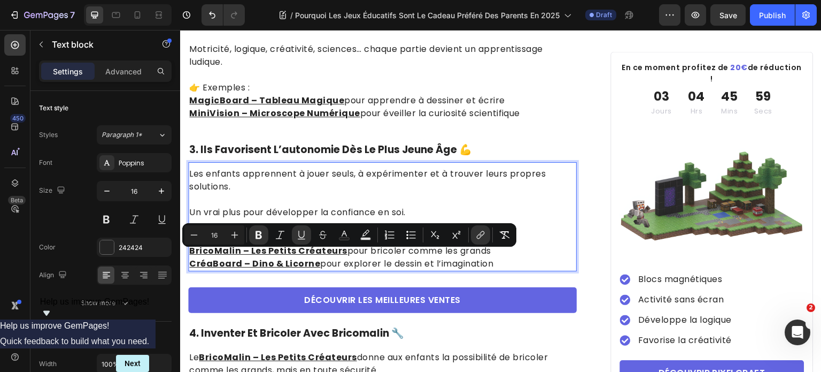
click at [420, 259] on p "CréaBoard – [PERSON_NAME] & Licorne pour explorer le dessin et l’imagination" at bounding box center [382, 263] width 387 height 13
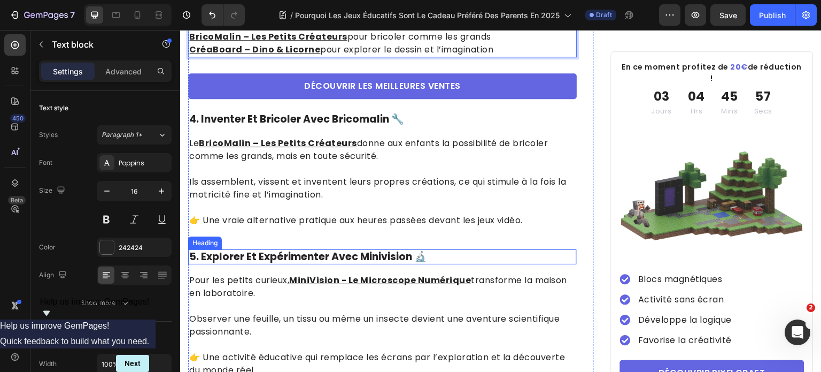
scroll to position [1070, 0]
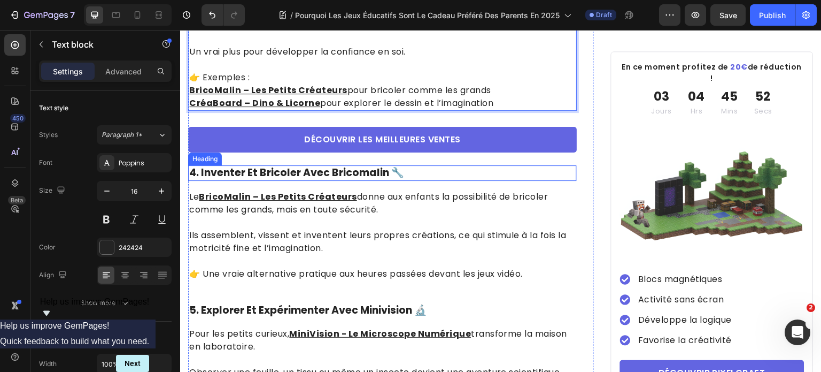
click at [266, 169] on h2 "4. inventer et bricoler avec bricomalin 🔧" at bounding box center [382, 173] width 389 height 16
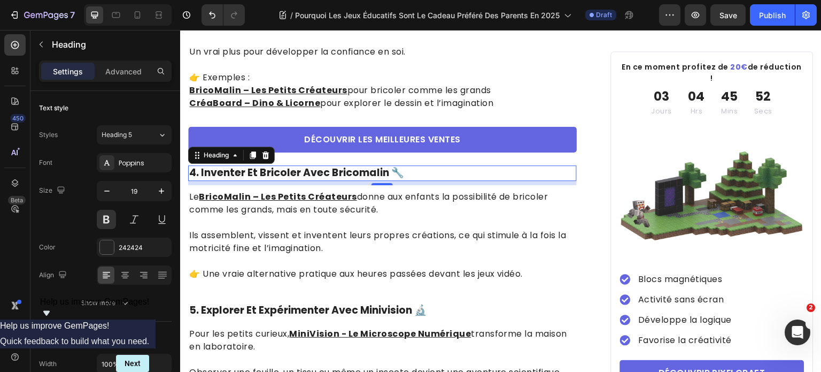
click at [266, 169] on h2 "4. inventer et bricoler avec bricomalin 🔧" at bounding box center [382, 173] width 389 height 16
click at [266, 169] on p "4. inventer et bricoler avec bricomalin 🔧" at bounding box center [382, 172] width 387 height 13
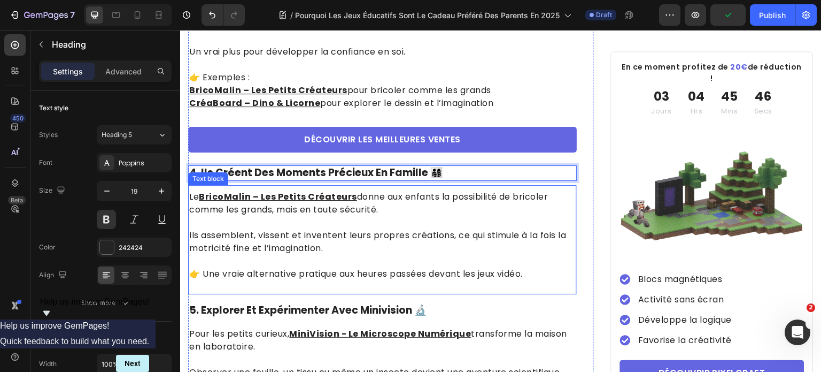
click at [362, 226] on p "Ils assemblent, vissent et inventent leurs propres créations, ce qui stimule à …" at bounding box center [382, 235] width 387 height 39
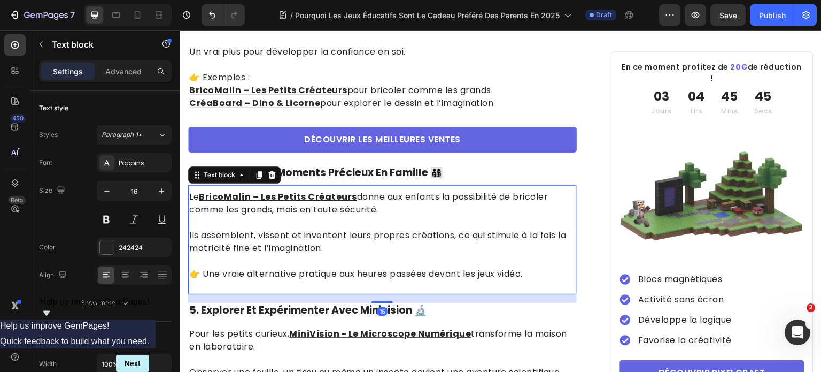
click at [536, 267] on p "👉 Une vraie alternative pratique aux heures passées devant les jeux vidéo." at bounding box center [382, 273] width 387 height 13
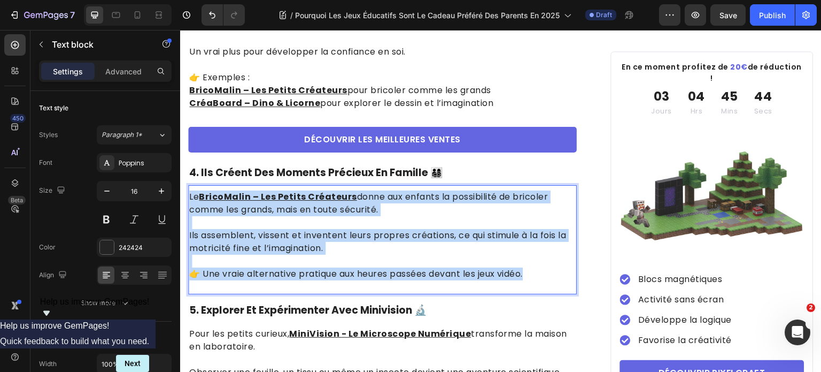
drag, startPoint x: 542, startPoint y: 270, endPoint x: 359, endPoint y: 222, distance: 189.6
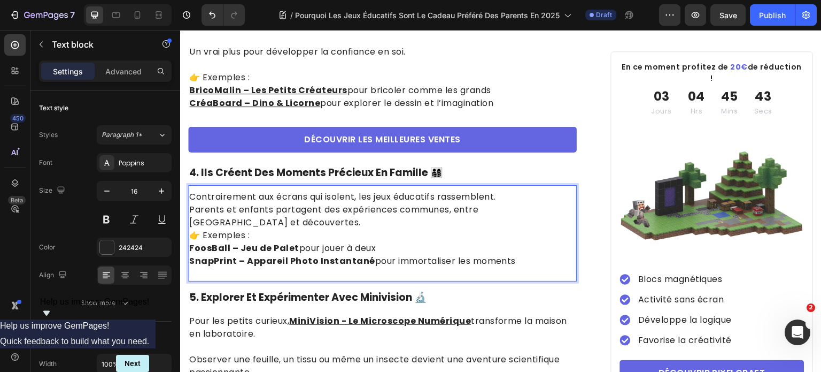
click at [527, 194] on p "Contrairement aux écrans qui isolent, les jeux éducatifs rassemblent. Parents e…" at bounding box center [382, 209] width 387 height 39
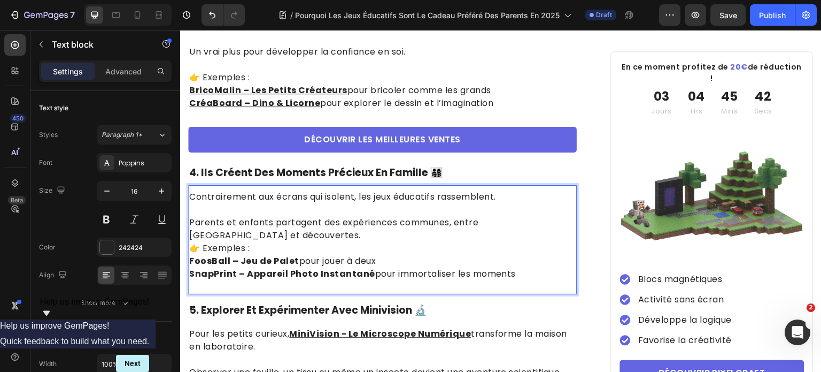
click at [370, 231] on p "⁠⁠⁠⁠⁠⁠⁠ Parents et enfants partagent des expériences communes, entre [GEOGRAPHI…" at bounding box center [382, 222] width 387 height 39
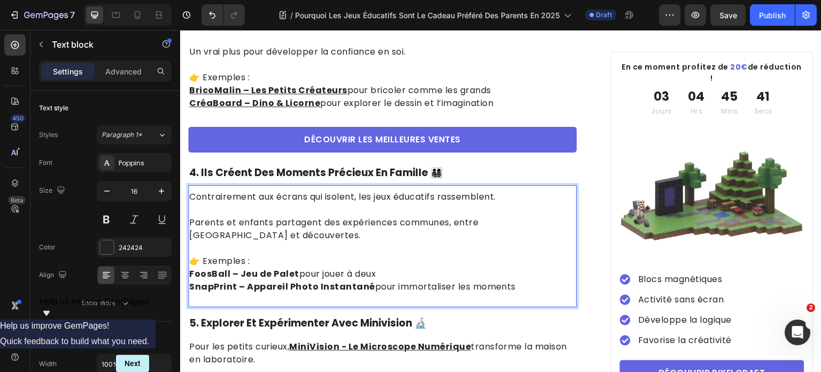
click at [286, 260] on p "👉 Exemples :" at bounding box center [382, 261] width 387 height 13
click at [299, 270] on p "FoosBall – Jeu de Palet pour jouer à deux" at bounding box center [382, 273] width 387 height 13
drag, startPoint x: 295, startPoint y: 267, endPoint x: 190, endPoint y: 262, distance: 105.0
click at [190, 267] on p "FoosBall – Jeu de Palet pour jouer à deux" at bounding box center [382, 273] width 387 height 13
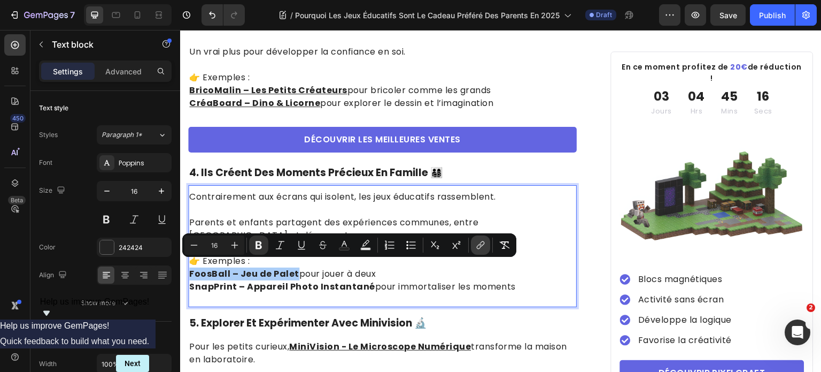
click at [474, 248] on button "link" at bounding box center [480, 244] width 19 height 19
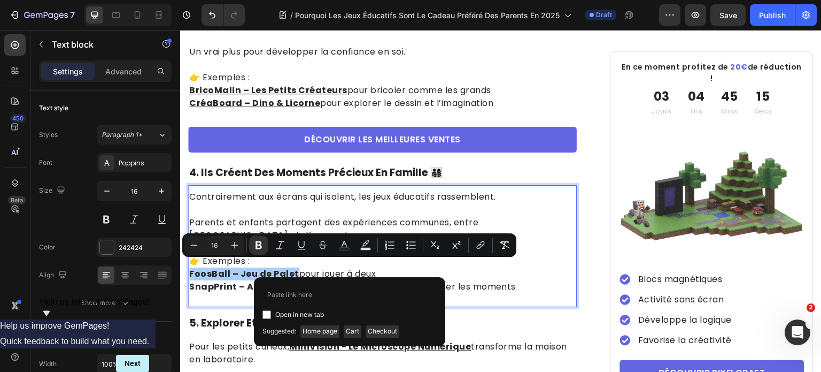
type input "[URL][DOMAIN_NAME]"
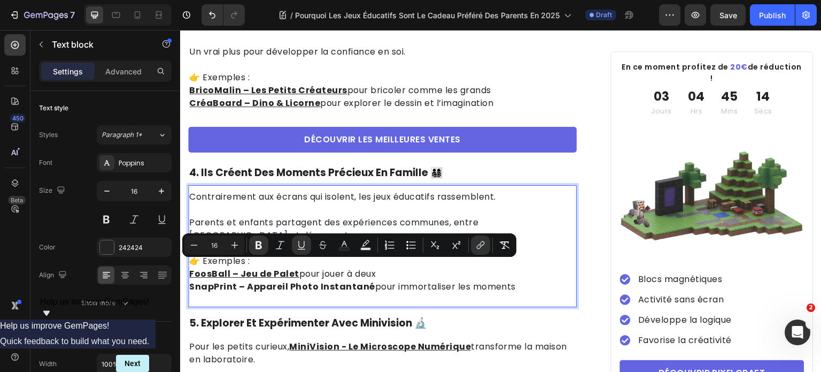
click at [380, 285] on p "SnapPrint – Appareil Photo Instantané pour immortaliser les moments" at bounding box center [382, 286] width 387 height 13
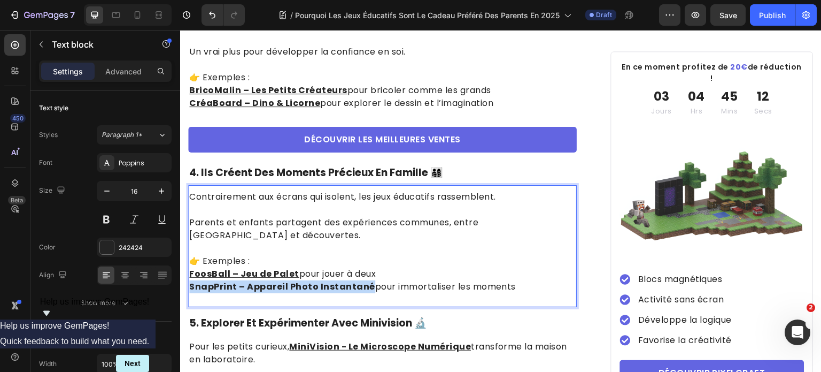
drag, startPoint x: 368, startPoint y: 281, endPoint x: 388, endPoint y: 276, distance: 20.8
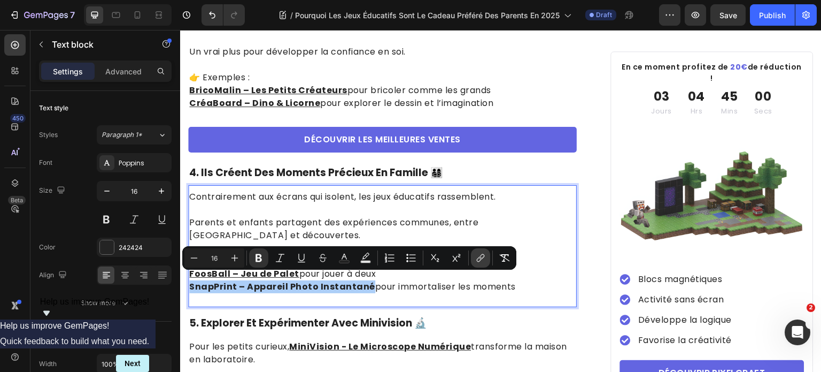
click at [474, 256] on button "link" at bounding box center [480, 257] width 19 height 19
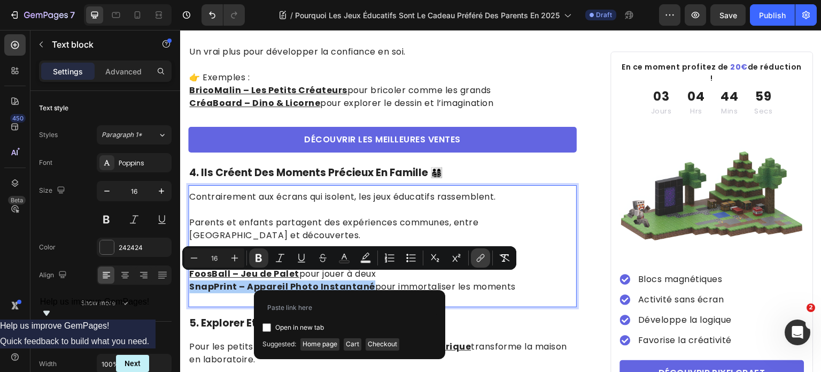
type input "[URL][DOMAIN_NAME]"
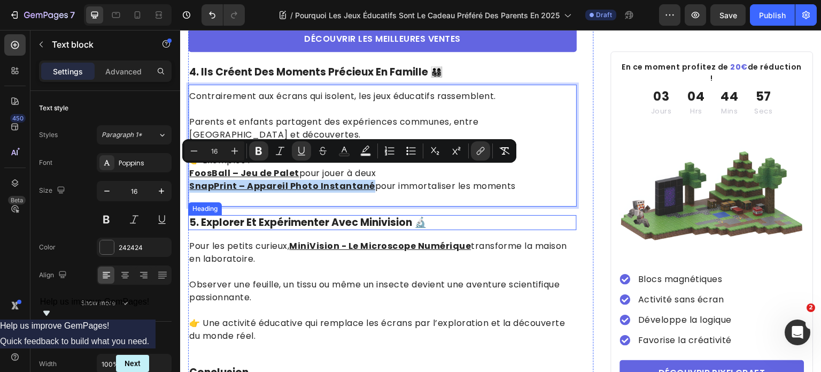
scroll to position [1177, 0]
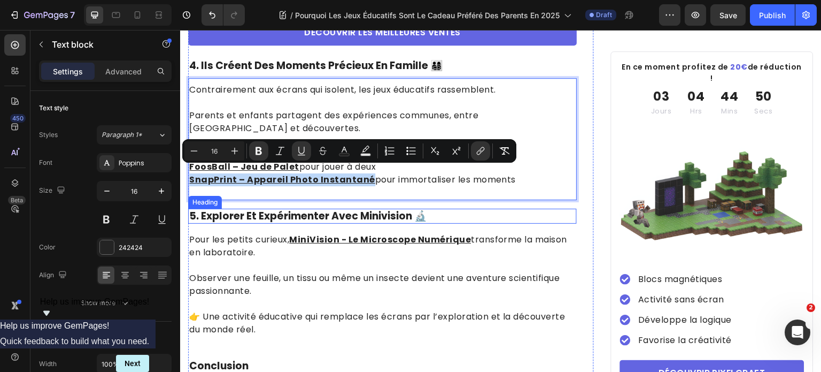
click at [311, 211] on h2 "5. explorer et expérimenter avec minivision 🔬" at bounding box center [382, 217] width 389 height 16
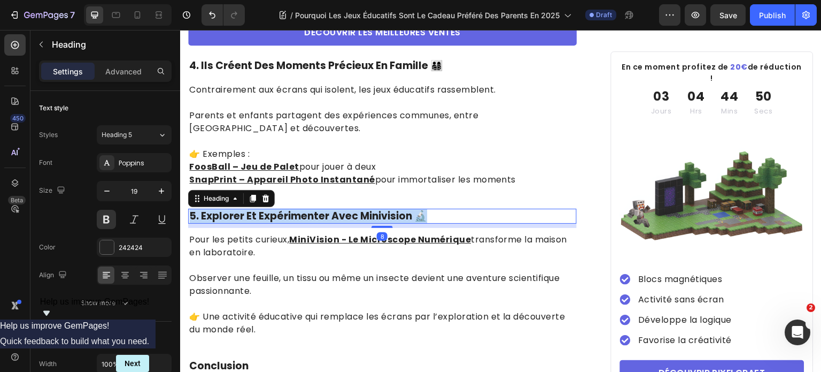
click at [311, 211] on p "5. explorer et expérimenter avec minivision 🔬" at bounding box center [382, 216] width 387 height 13
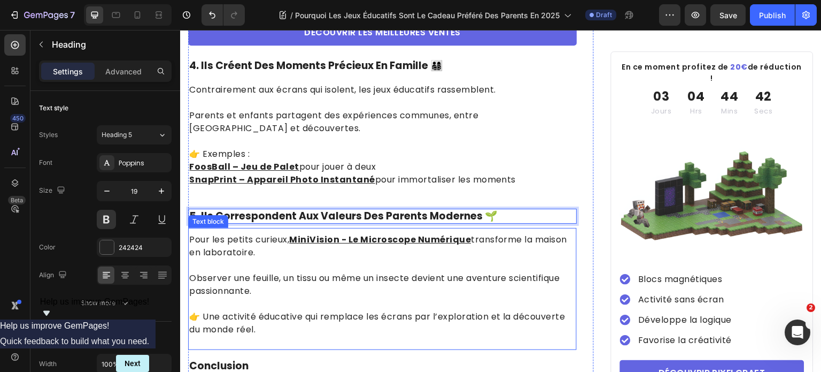
click at [309, 330] on div "Pour les petits curieux, MiniVision - Le Microscope Numérique transforme la mai…" at bounding box center [382, 284] width 389 height 105
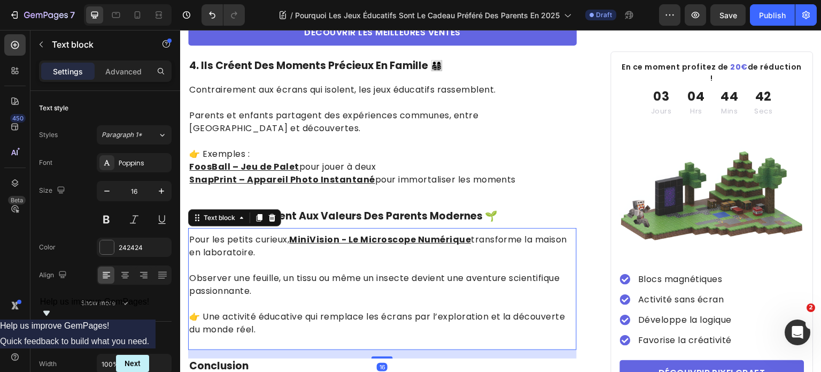
click at [274, 327] on p "👉 Une activité éducative qui remplace les écrans par l’exploration et la découv…" at bounding box center [382, 323] width 387 height 26
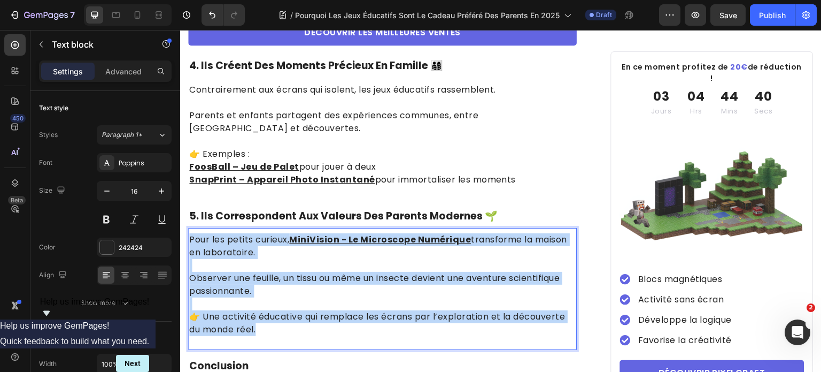
drag, startPoint x: 242, startPoint y: 297, endPoint x: 360, endPoint y: 261, distance: 123.5
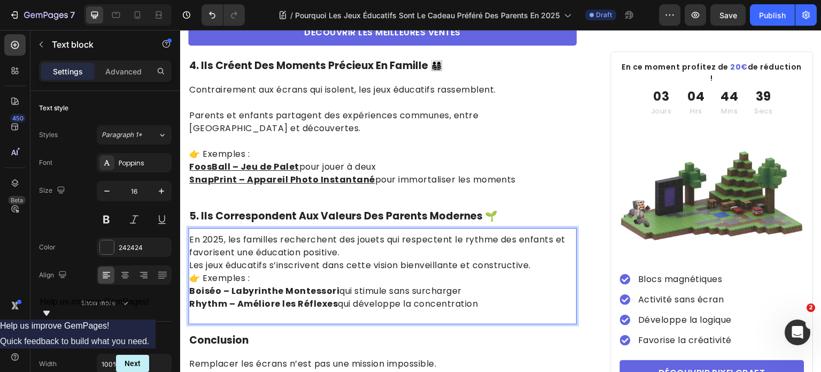
click at [411, 244] on p "En 2025, les familles recherchent des jouets qui respectent le rythme des enfan…" at bounding box center [382, 252] width 387 height 39
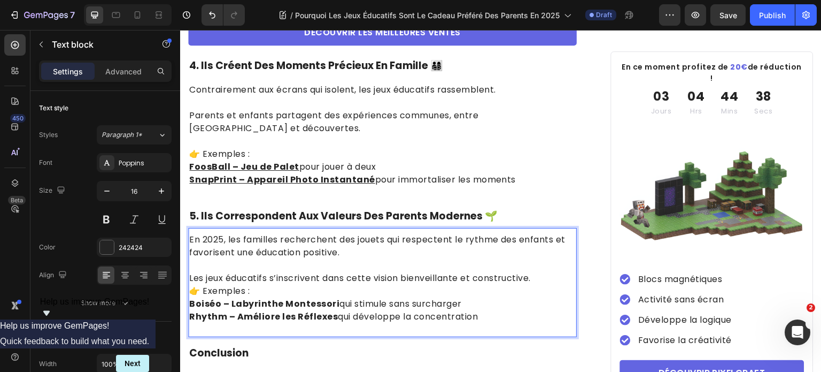
click at [554, 274] on p "⁠⁠⁠⁠⁠⁠⁠ Les jeux éducatifs s’inscrivent dans cette vision bienveillante et cons…" at bounding box center [382, 272] width 387 height 26
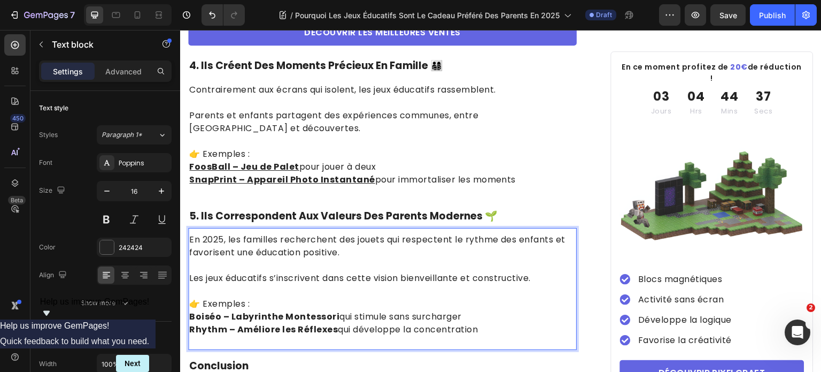
click at [336, 311] on p "Boiséo – Labyrinthe Montessori qui stimule sans surcharger" at bounding box center [382, 316] width 387 height 13
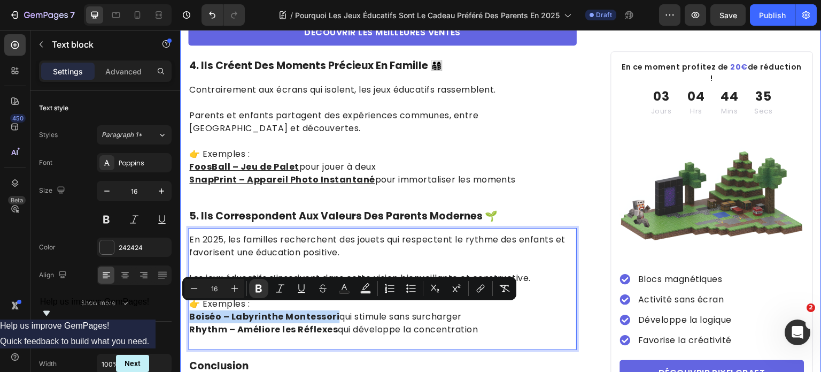
drag, startPoint x: 334, startPoint y: 309, endPoint x: 180, endPoint y: 309, distance: 153.5
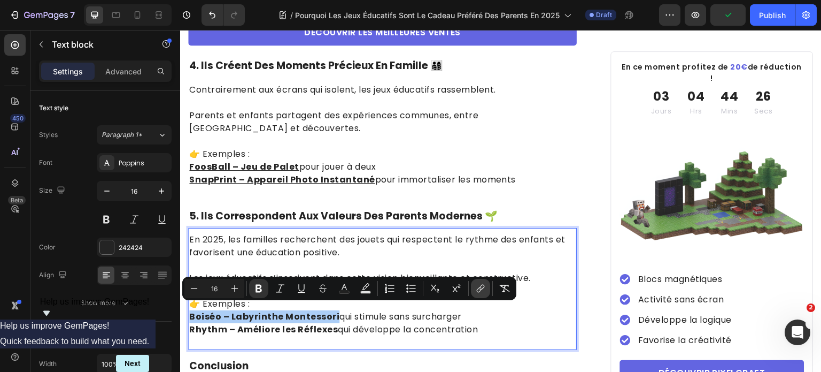
click at [481, 293] on icon "Editor contextual toolbar" at bounding box center [480, 288] width 11 height 11
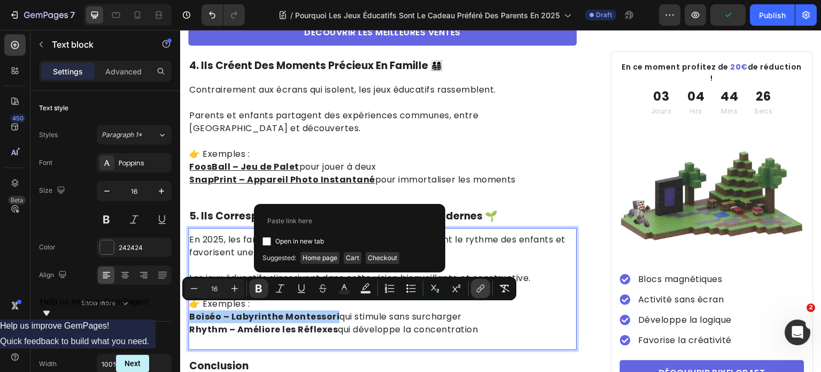
type input "[URL][DOMAIN_NAME]"
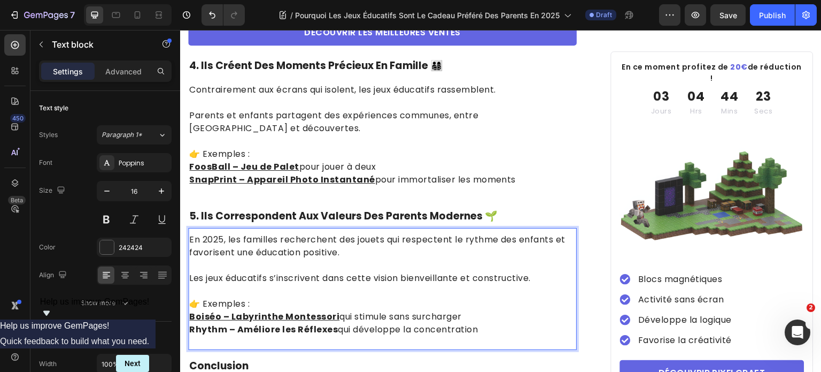
click at [337, 324] on p "Rhythm – Améliore les Réflexes qui développe la concentration" at bounding box center [382, 329] width 387 height 13
drag, startPoint x: 334, startPoint y: 325, endPoint x: 188, endPoint y: 324, distance: 146.0
click at [188, 324] on div "En 2025, les familles recherchent des jouets qui respectent le rythme des enfan…" at bounding box center [382, 284] width 389 height 105
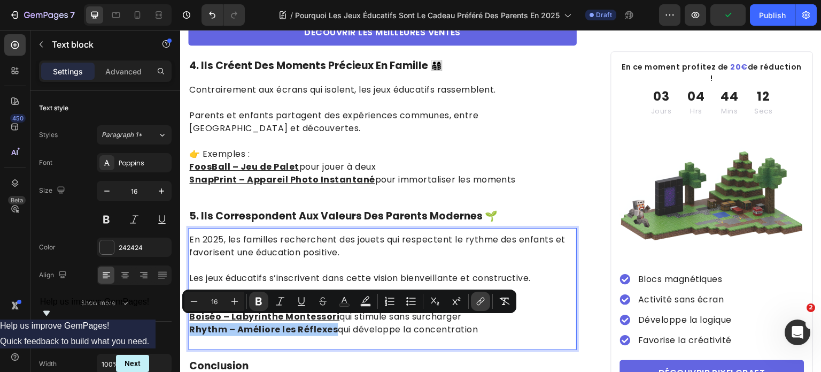
click at [482, 299] on icon "Editor contextual toolbar" at bounding box center [480, 301] width 11 height 11
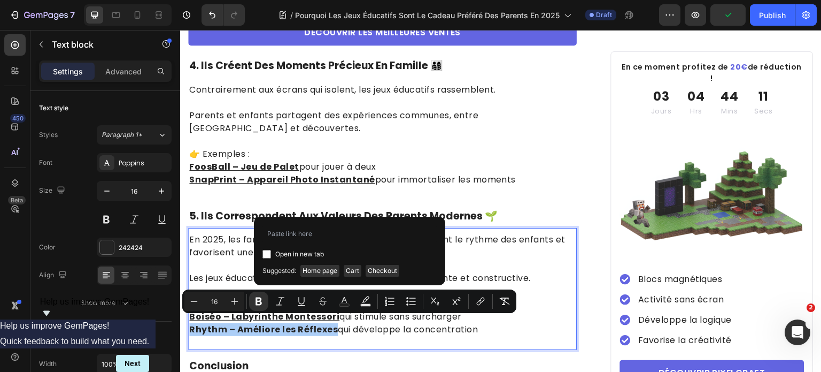
type input "[URL][DOMAIN_NAME]"
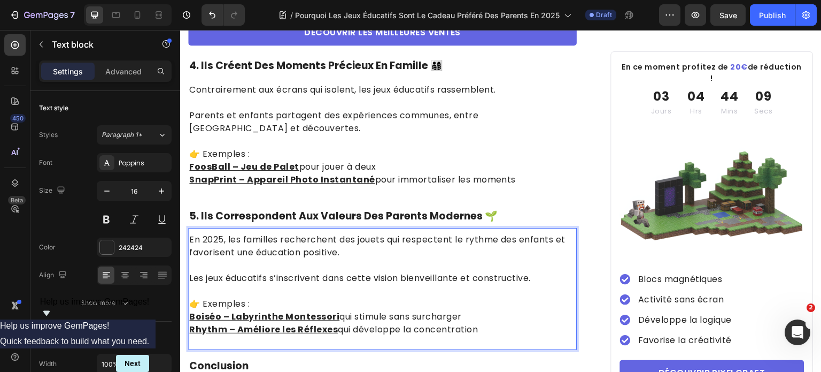
click at [519, 327] on p "Rhythm – Améliore les Réflexes qui développe la concentration" at bounding box center [382, 329] width 387 height 13
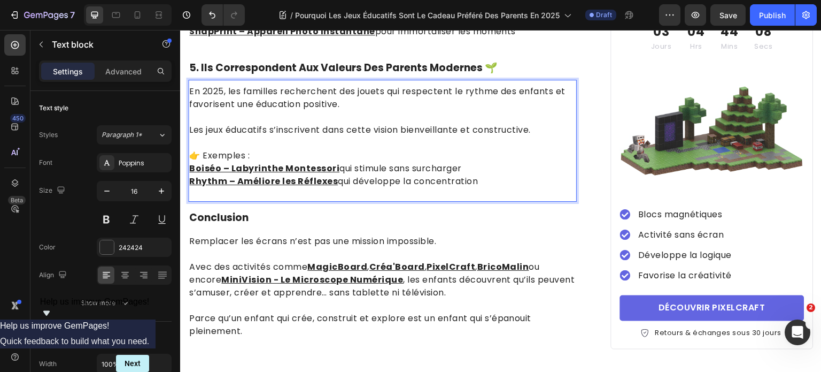
scroll to position [1444, 0]
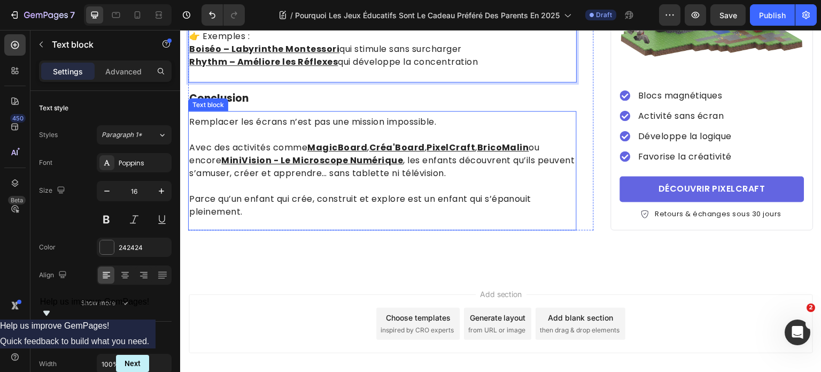
click at [276, 195] on p "Parce qu’un enfant qui crée, construit et explore est un enfant qui s’épanouit …" at bounding box center [382, 206] width 387 height 26
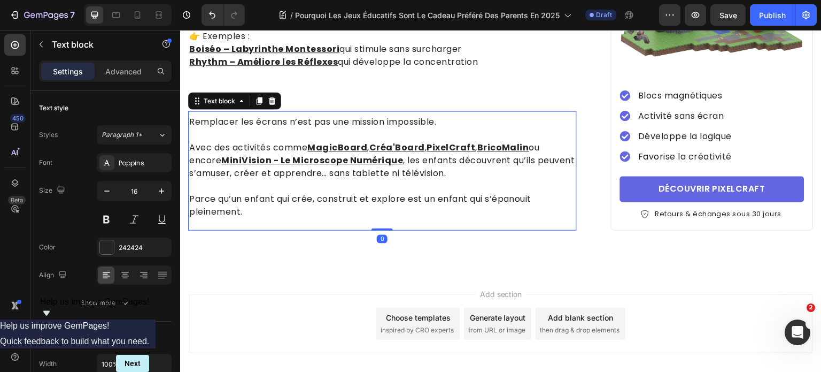
click at [245, 218] on div "Remplacer les écrans n’est pas une mission impossible. Avec des activités comme…" at bounding box center [382, 170] width 389 height 119
click at [248, 206] on p "Parce qu’un enfant qui crée, construit et explore est un enfant qui s’épanouit …" at bounding box center [382, 206] width 387 height 26
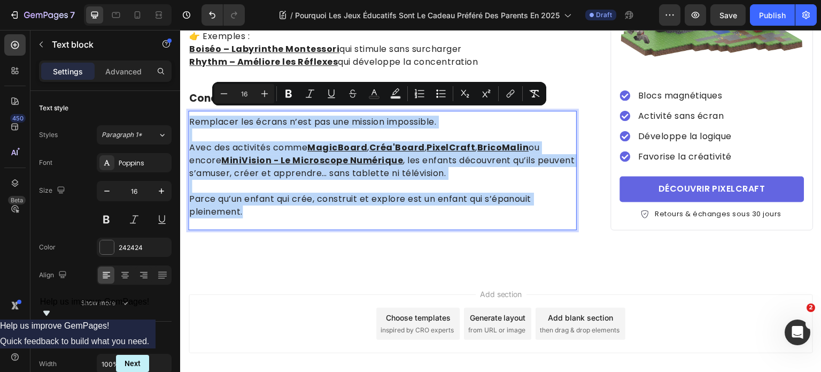
drag, startPoint x: 261, startPoint y: 208, endPoint x: 173, endPoint y: 119, distance: 124.4
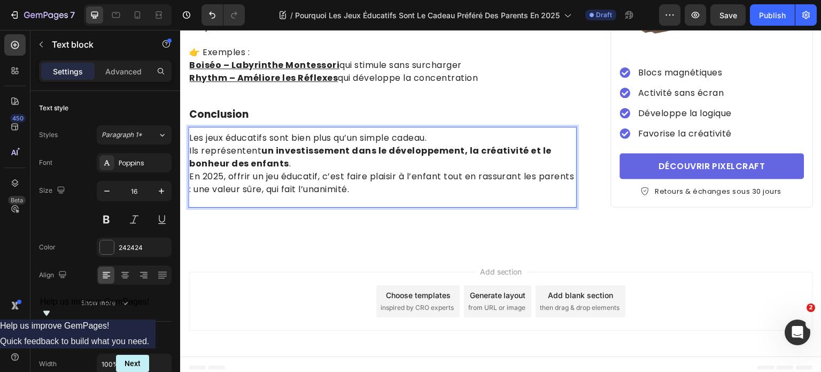
click at [445, 132] on p "Les jeux éducatifs sont bien plus qu’un simple cadeau. Ils représentent un inve…" at bounding box center [382, 151] width 387 height 39
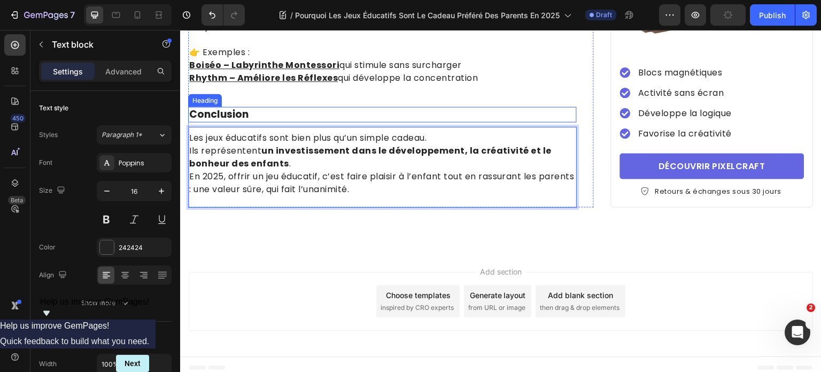
scroll to position [1441, 0]
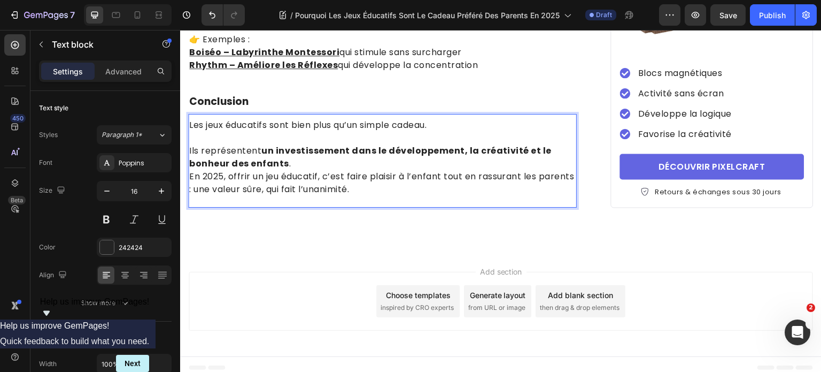
click at [456, 151] on p "⁠⁠⁠⁠⁠⁠⁠ Ils représentent un investissement dans le développement, la créativité…" at bounding box center [382, 151] width 387 height 39
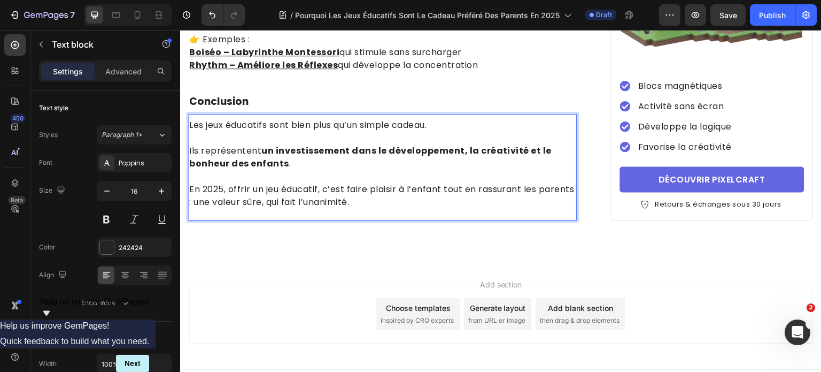
scroll to position [1444, 0]
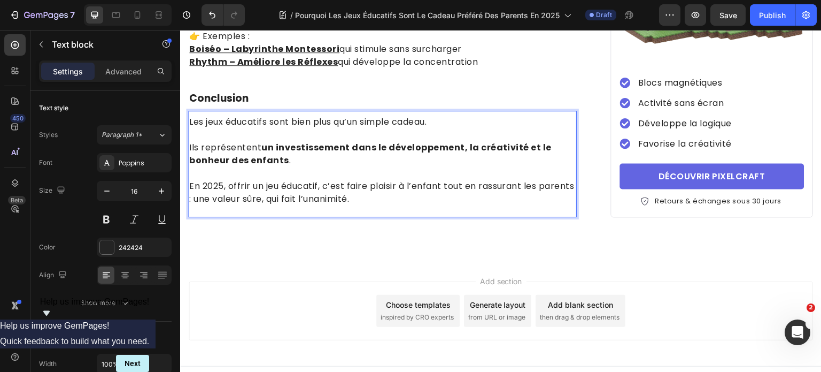
click at [469, 193] on p "En 2025, offrir un jeu éducatif, c’est faire plaisir à l’enfant tout en rassura…" at bounding box center [382, 193] width 387 height 26
drag, startPoint x: 267, startPoint y: 117, endPoint x: 205, endPoint y: 119, distance: 62.1
click at [205, 119] on p "Les jeux éducatifs sont bien plus qu’un simple cadeau." at bounding box center [382, 122] width 387 height 13
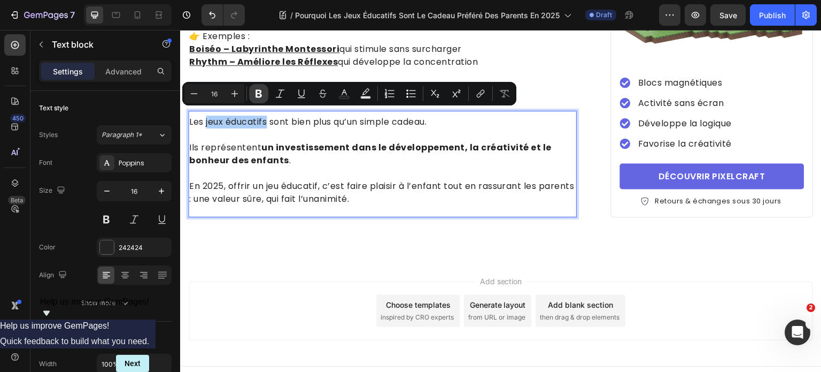
click at [255, 94] on icon "Editor contextual toolbar" at bounding box center [258, 93] width 11 height 11
drag, startPoint x: 270, startPoint y: 115, endPoint x: 204, endPoint y: 115, distance: 66.3
click at [204, 116] on p "Les jeux éducatifs sont bien plus qu’un simple cadeau." at bounding box center [382, 122] width 387 height 13
click at [210, 116] on strong "jeux éducatifs" at bounding box center [238, 122] width 69 height 12
drag, startPoint x: 212, startPoint y: 117, endPoint x: 271, endPoint y: 119, distance: 58.9
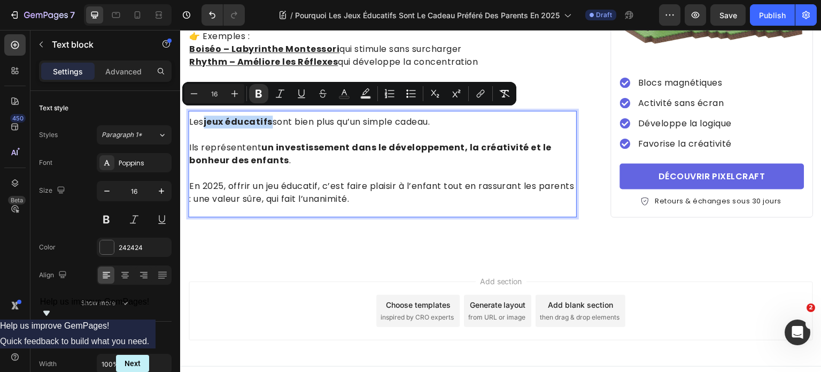
click at [271, 119] on strong "jeux éducatifs" at bounding box center [238, 122] width 69 height 12
click at [476, 94] on icon "Editor contextual toolbar" at bounding box center [480, 93] width 11 height 11
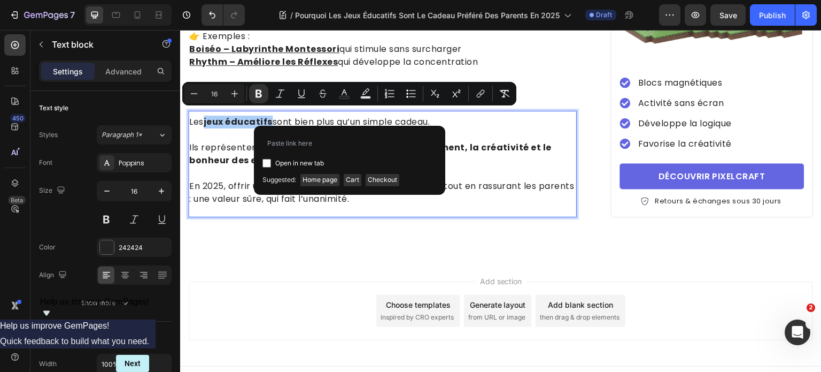
type input "[URL][DOMAIN_NAME]"
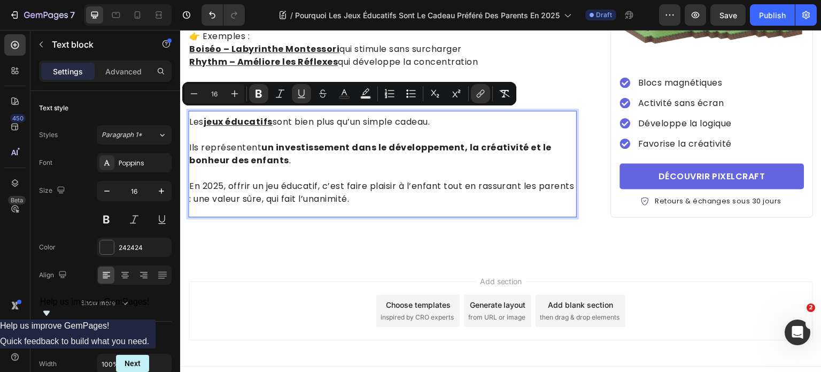
click at [342, 188] on p "En 2025, offrir un jeu éducatif, c’est faire plaisir à l’enfant tout en rassura…" at bounding box center [382, 193] width 387 height 26
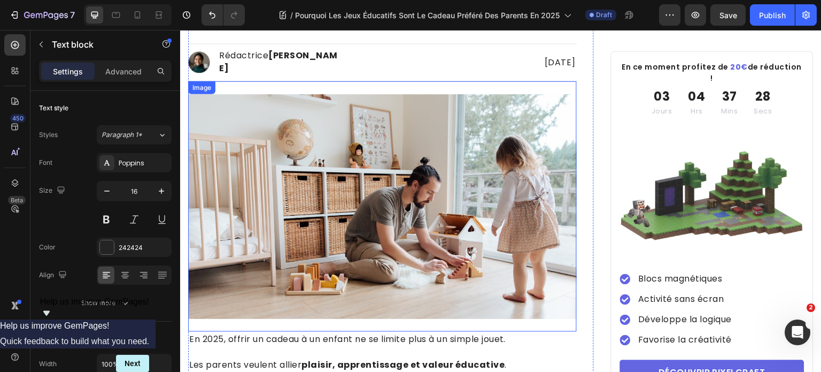
scroll to position [53, 0]
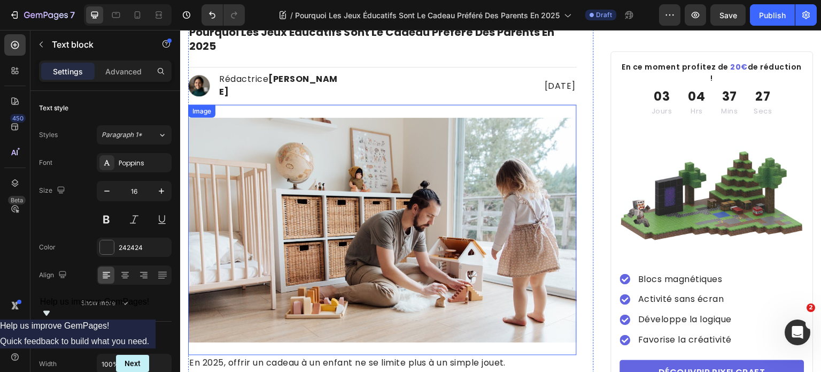
click at [332, 186] on img at bounding box center [382, 230] width 389 height 225
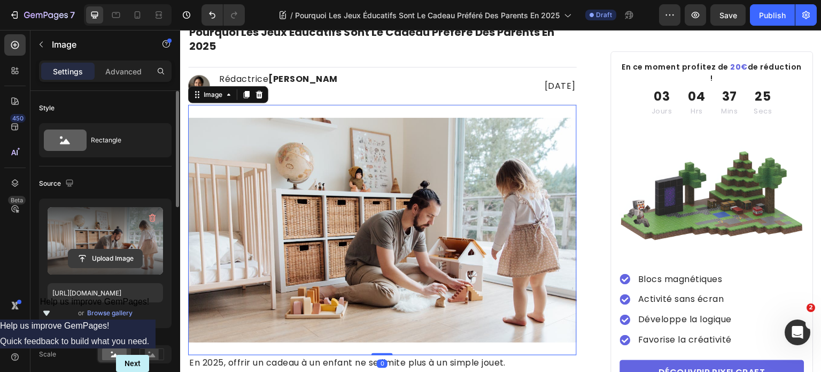
click at [118, 257] on input "file" at bounding box center [105, 258] width 74 height 18
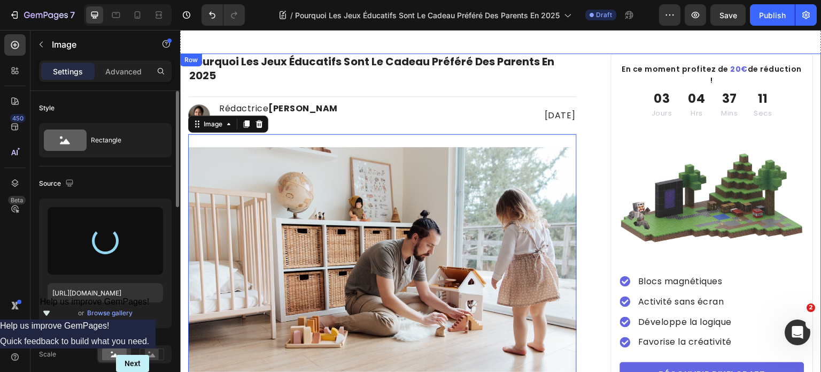
scroll to position [0, 0]
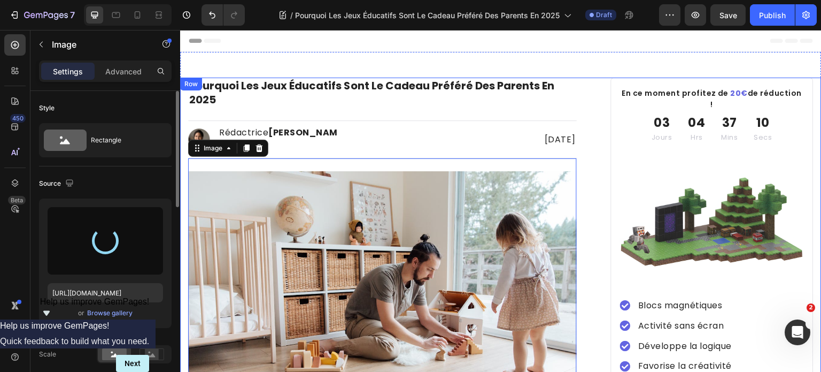
type input "[URL][DOMAIN_NAME]"
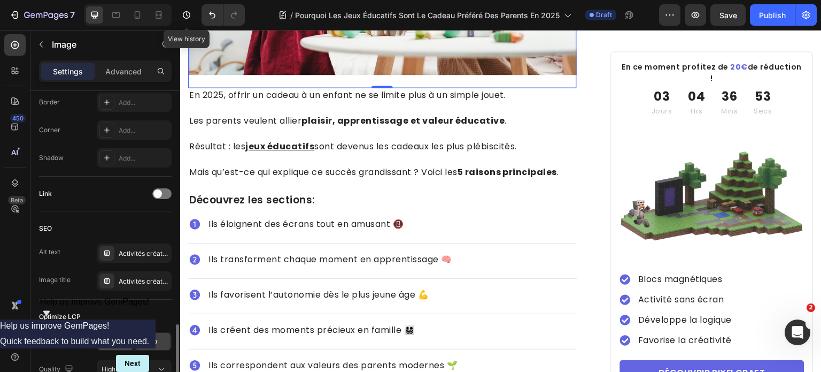
scroll to position [522, 0]
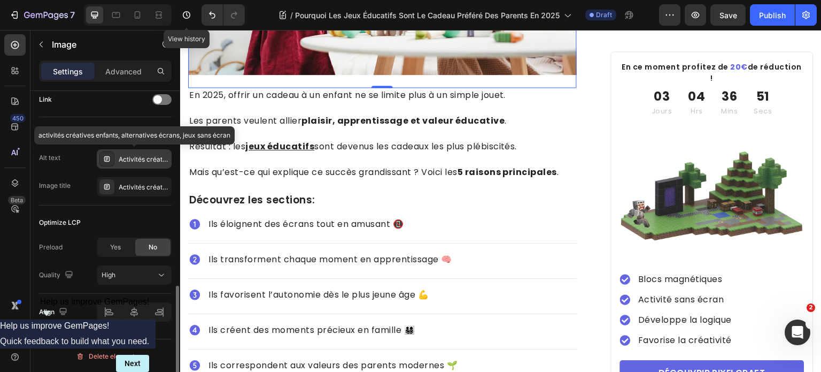
click at [143, 157] on div "Activités créatives enfants, alternatives écrans, jeux sans écran" at bounding box center [144, 160] width 50 height 10
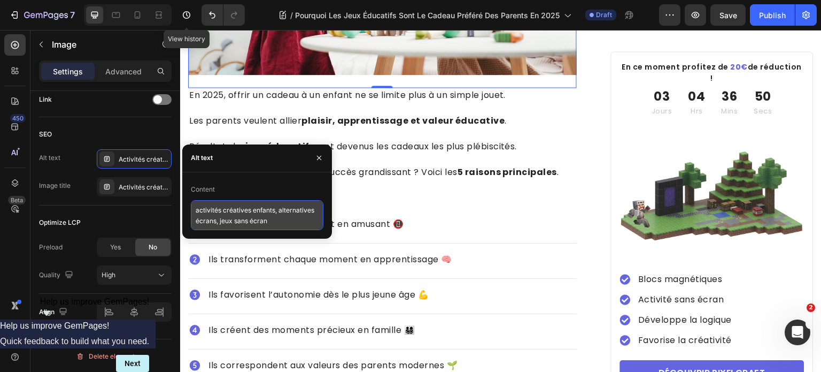
click at [221, 209] on textarea "activités créatives enfants, alternatives écrans, jeux sans écran" at bounding box center [257, 215] width 133 height 30
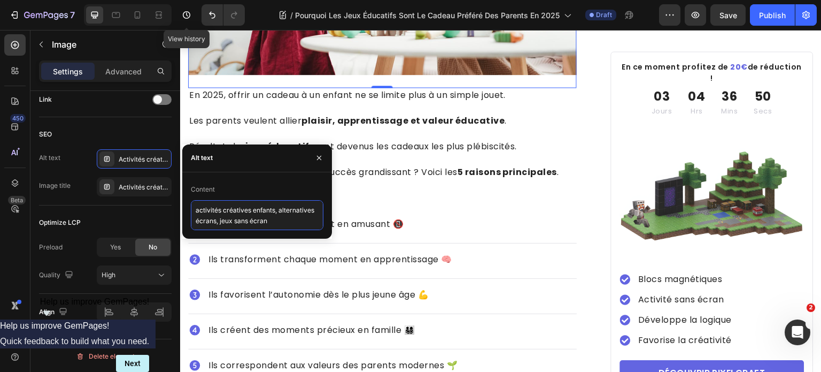
click at [221, 208] on textarea "activités créatives enfants, alternatives écrans, jeux sans écran" at bounding box center [257, 215] width 133 height 30
paste textarea "jeux éducatifs 2025, cadeau enfants, jouets pédagogiques"
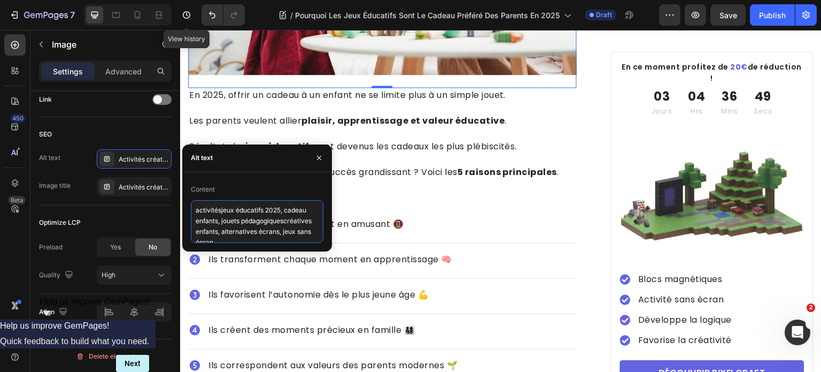
click at [221, 208] on textarea "activitésjeux éducatifs 2025, cadeau enfants, jouets pédagogiquescréatives enfa…" at bounding box center [257, 221] width 133 height 43
click at [220, 207] on textarea "activitésjeux éducatifs 2025, cadeau enfants, jouets pédagogiquescréatives enfa…" at bounding box center [257, 221] width 133 height 43
paste textarea "jeux éducatifs 2025, cadeau enfants, jouets pédagogiques"
type textarea "jeux éducatifs 2025, cadeau enfants, jouets pédagogiques"
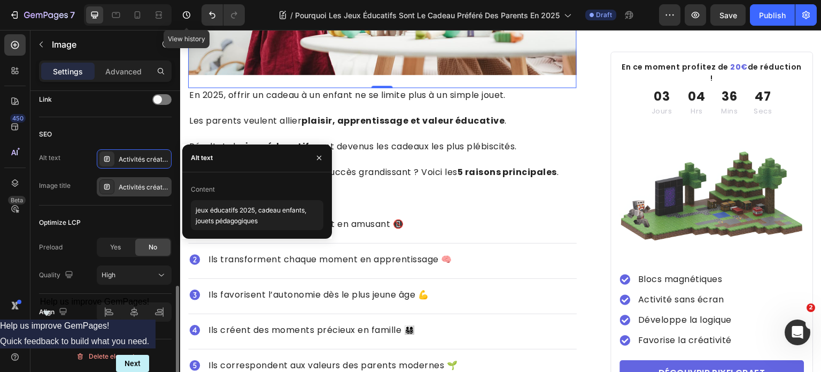
click at [135, 186] on div "Activités créatives enfants, alternatives écrans, jeux sans écran" at bounding box center [144, 187] width 50 height 10
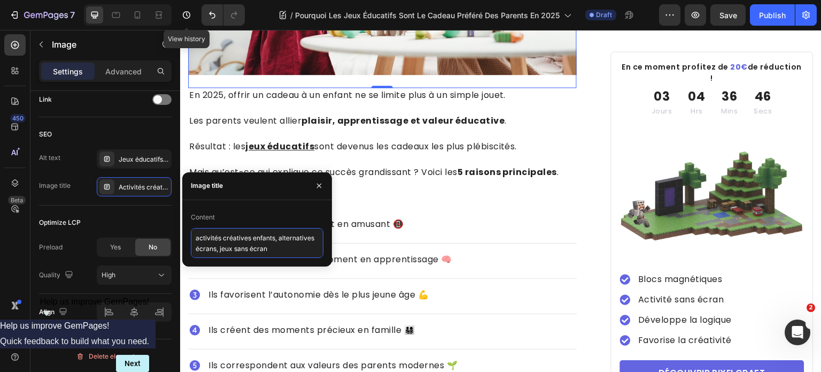
click at [240, 239] on textarea "activités créatives enfants, alternatives écrans, jeux sans écran" at bounding box center [257, 243] width 133 height 30
paste textarea "jeux éducatifs 2025, cadeau enfants, jouets pédagogiques"
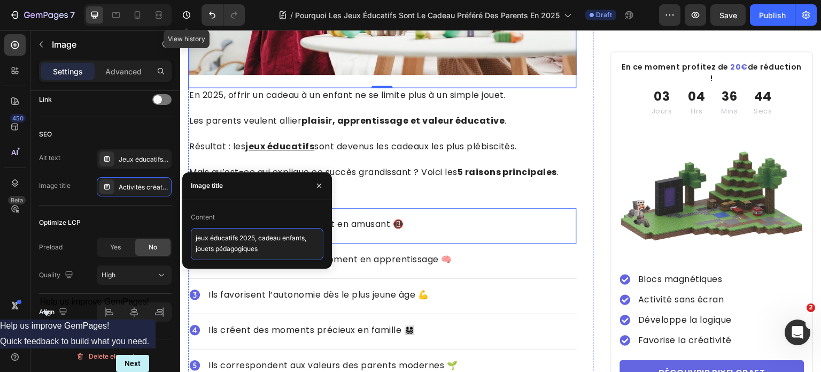
type textarea "jeux éducatifs 2025, cadeau enfants, jouets pédagogiques"
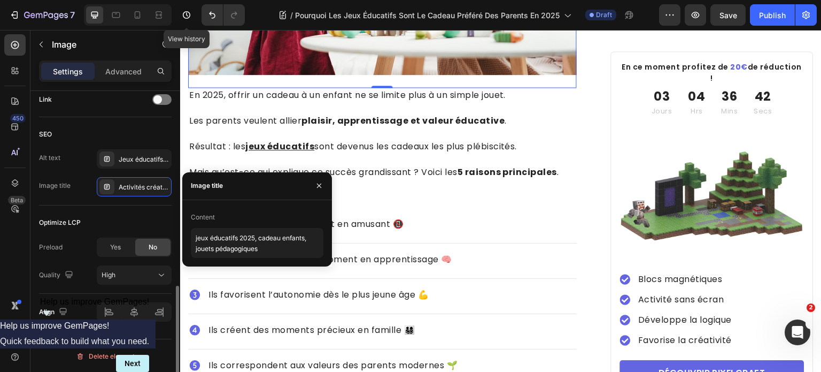
click at [150, 130] on div "SEO" at bounding box center [105, 134] width 133 height 17
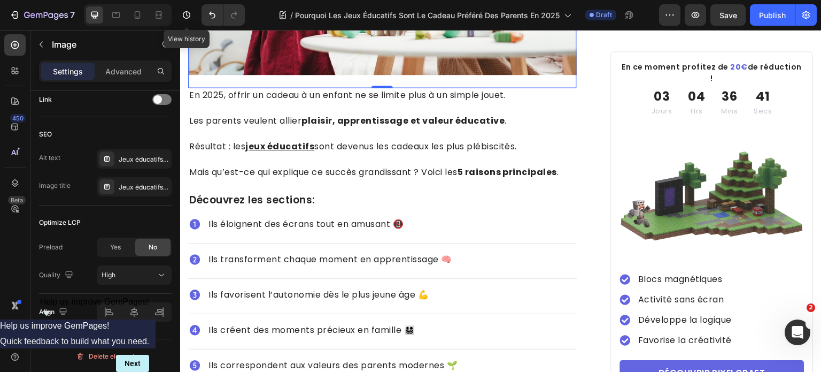
drag, startPoint x: 778, startPoint y: 15, endPoint x: 757, endPoint y: 26, distance: 23.7
click at [777, 16] on div "Publish" at bounding box center [772, 15] width 27 height 11
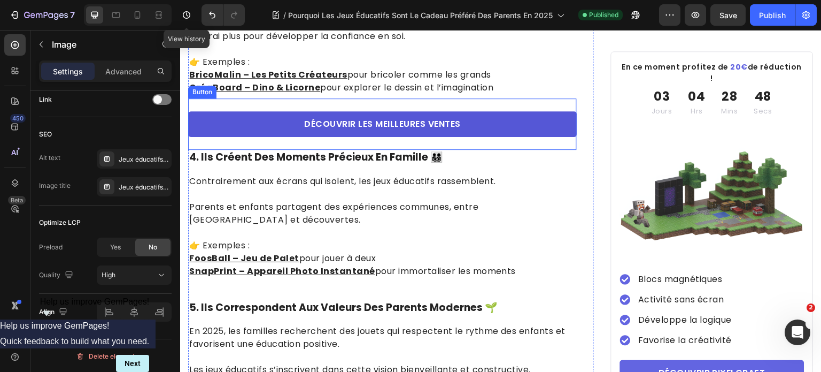
scroll to position [1177, 0]
